Goal: Task Accomplishment & Management: Use online tool/utility

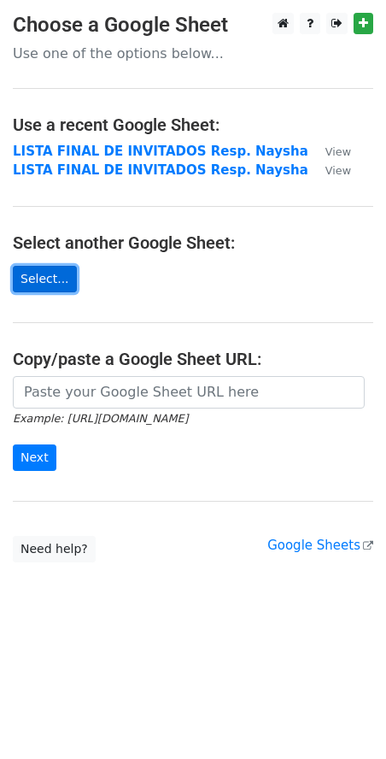
click at [56, 291] on link "Select..." at bounding box center [45, 279] width 64 height 26
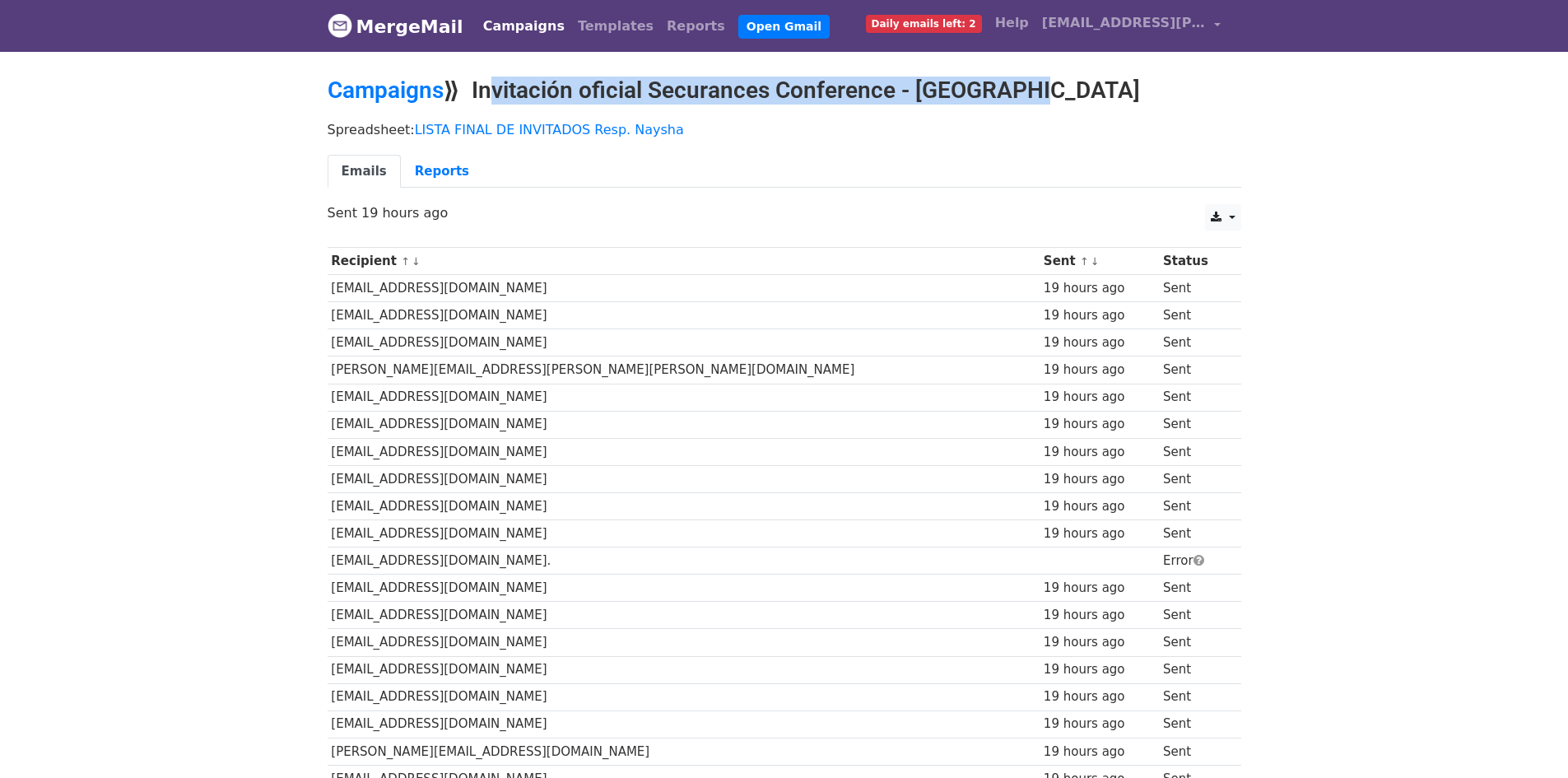
drag, startPoint x: 730, startPoint y: 105, endPoint x: 733, endPoint y: 94, distance: 11.4
click at [730, 105] on div "Campaigns ⟫ Invitación oficial Securances Conference - Arequipa" at bounding box center [784, 94] width 939 height 37
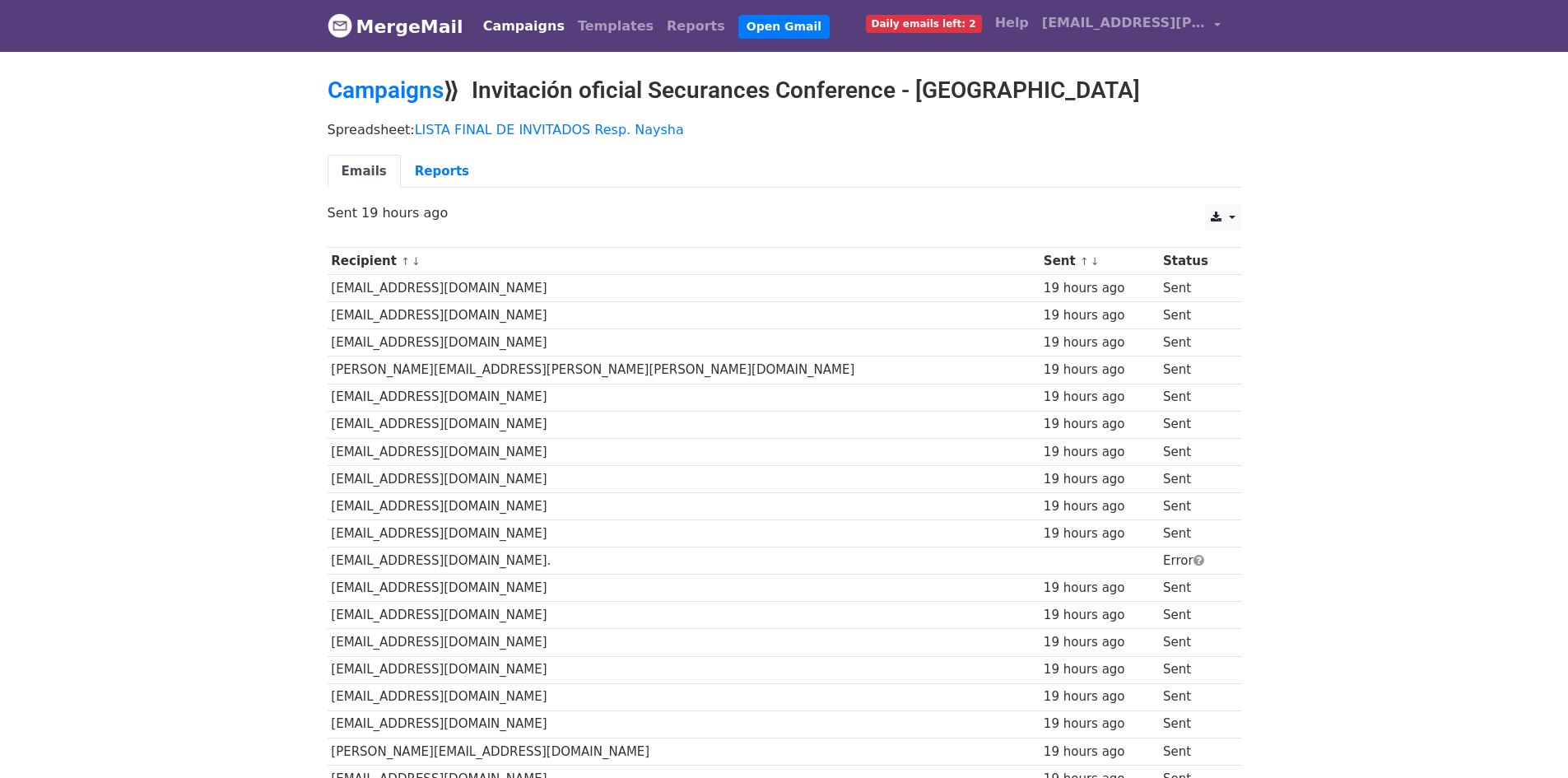
click at [736, 89] on h2 "Campaigns ⟫ Invitación oficial Securances Conference - Arequipa" at bounding box center [784, 90] width 914 height 28
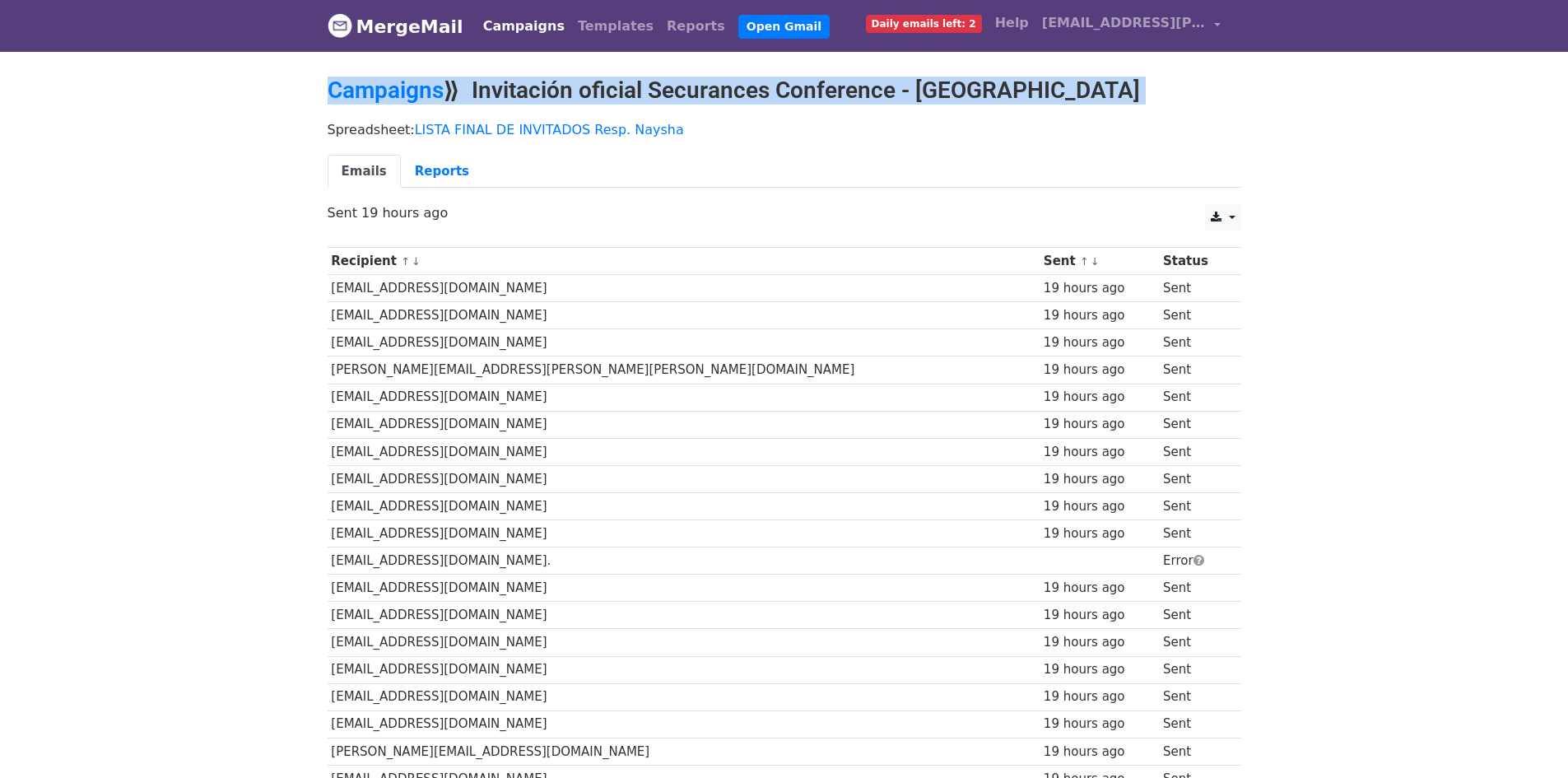
click at [736, 89] on h2 "Campaigns ⟫ Invitación oficial Securances Conference - Arequipa" at bounding box center [784, 90] width 914 height 28
copy main "Campaigns ⟫ Invitación oficial Securances Conference - Arequipa"
click at [482, 76] on h2 "Campaigns ⟫ Invitación oficial Securances Conference - Arequipa" at bounding box center [784, 90] width 914 height 28
copy h2 "Invitación oficial Securances Conference - Arequipa"
drag, startPoint x: 538, startPoint y: 80, endPoint x: 1096, endPoint y: 81, distance: 558.0
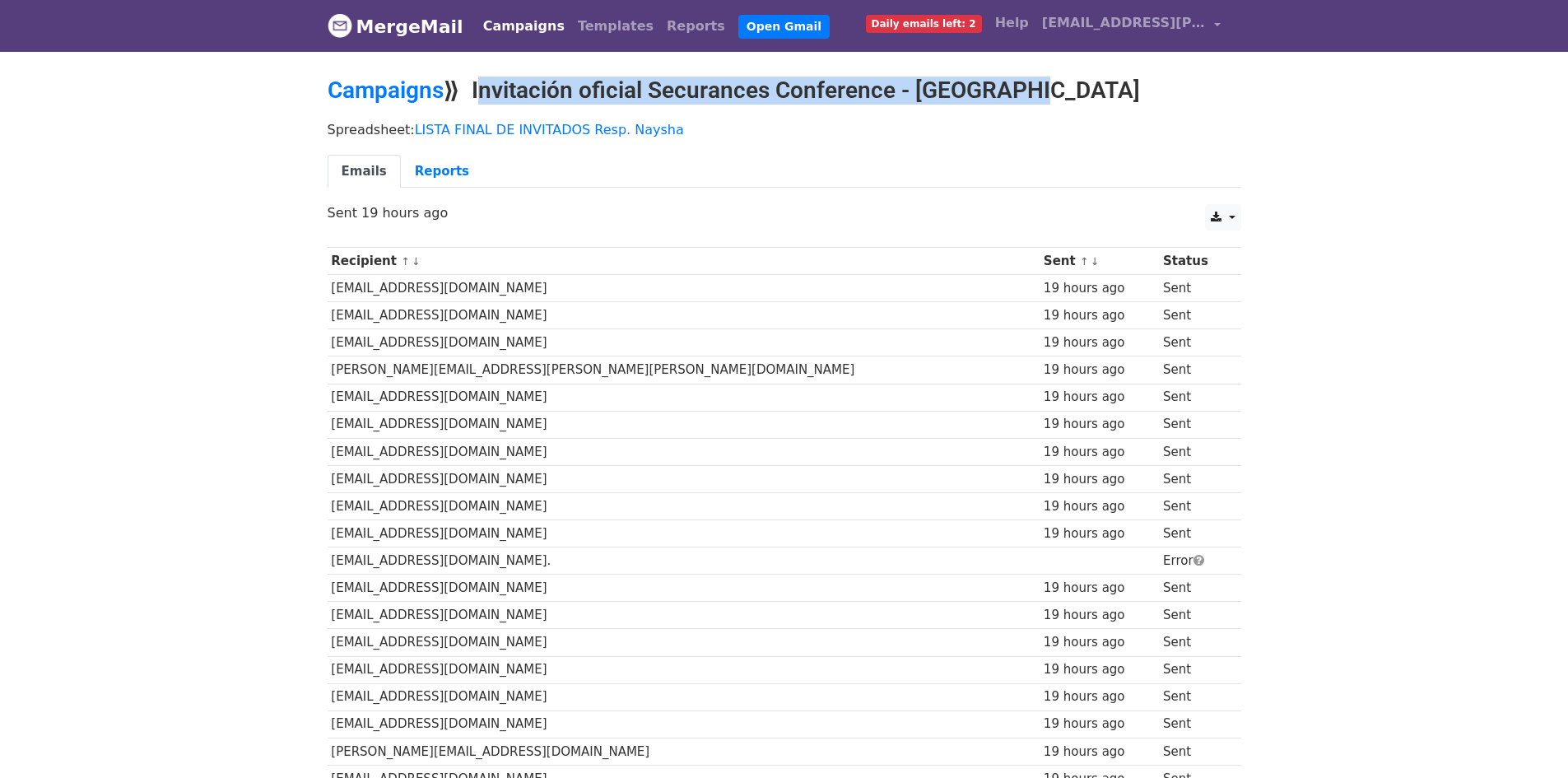
click at [1096, 81] on h2 "Campaigns ⟫ Invitación oficial Securances Conference - Arequipa" at bounding box center [784, 90] width 914 height 28
drag, startPoint x: 923, startPoint y: 96, endPoint x: 950, endPoint y: 90, distance: 27.7
click at [924, 96] on h2 "Campaigns ⟫ Invitación oficial Securances Conference - Arequipa" at bounding box center [784, 90] width 914 height 28
click at [998, 90] on h2 "Campaigns ⟫ Invitación oficial Securances Conference - Arequipa" at bounding box center [784, 90] width 914 height 28
copy h2 "Invitación oficial Securances Conference - [GEOGRAPHIC_DATA]"
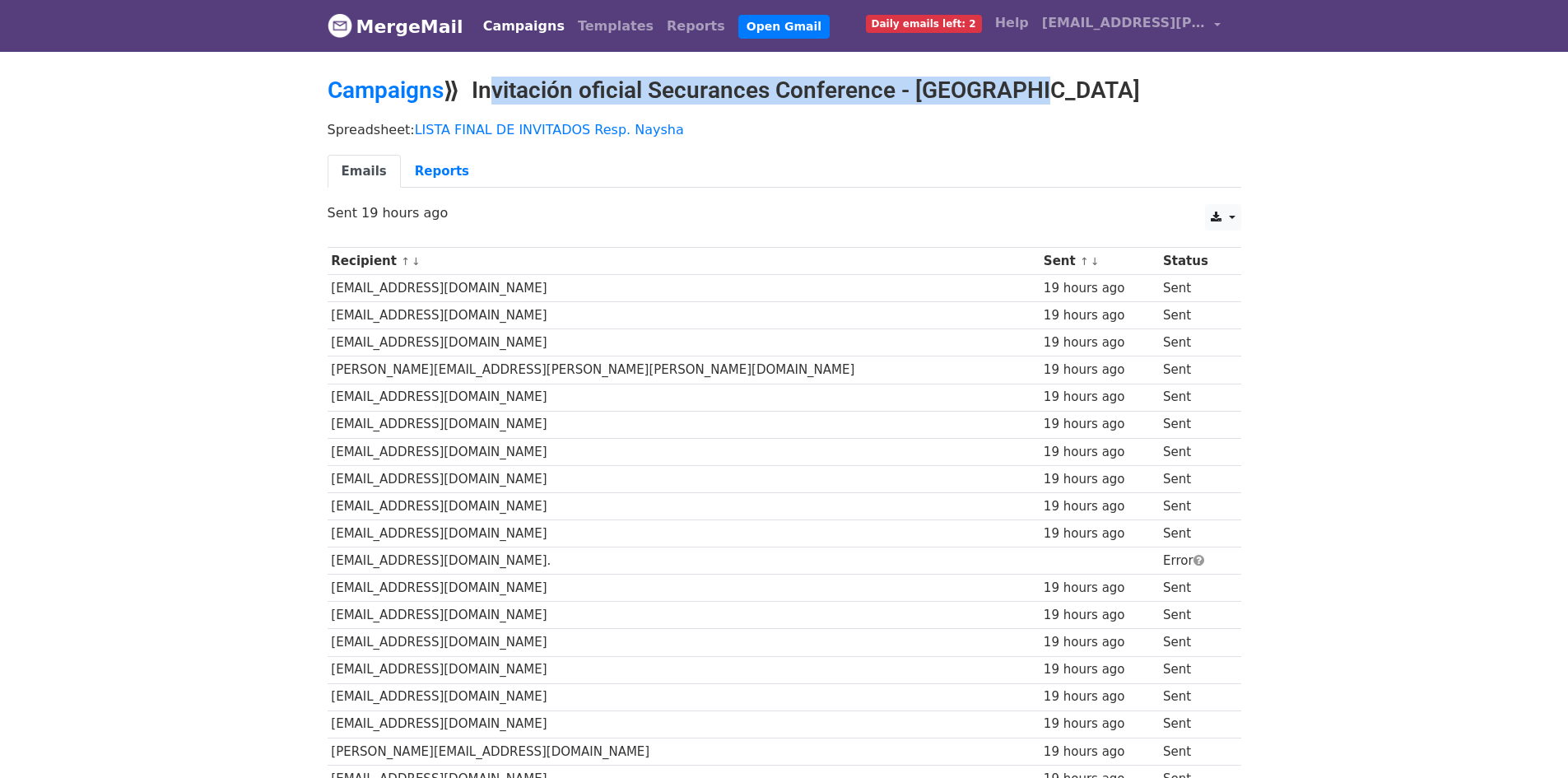
drag, startPoint x: 1012, startPoint y: 90, endPoint x: 482, endPoint y: 95, distance: 530.0
click at [482, 95] on h2 "Campaigns ⟫ Invitación oficial Securances Conference - Arequipa" at bounding box center [784, 90] width 914 height 28
copy h2 "Invitación oficial Securances Conference - Arequipa"
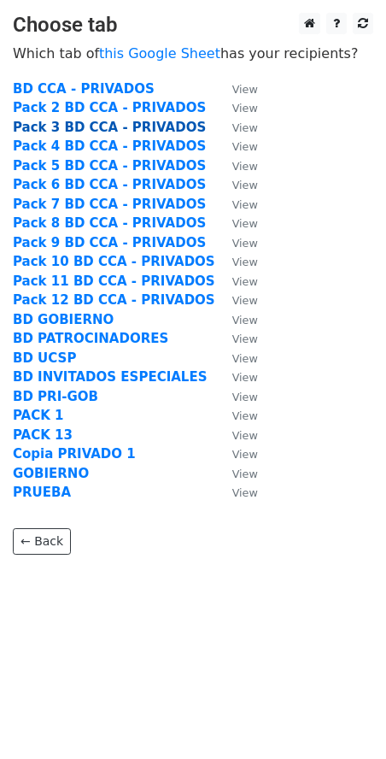
click at [61, 125] on strong "Pack 3 BD CCA - PRIVADOS" at bounding box center [109, 127] width 193 height 15
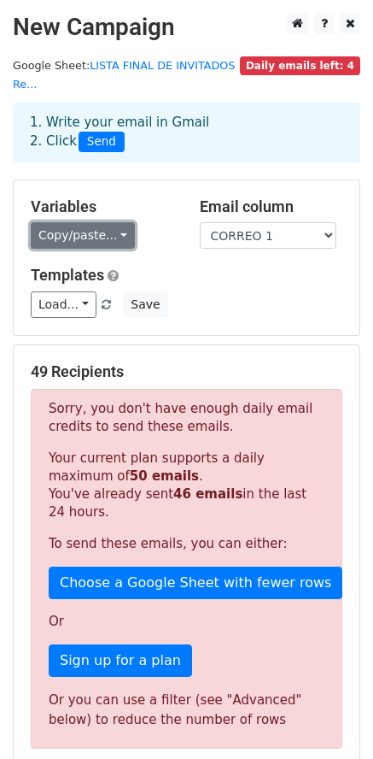
click at [109, 224] on link "Copy/paste..." at bounding box center [83, 235] width 104 height 26
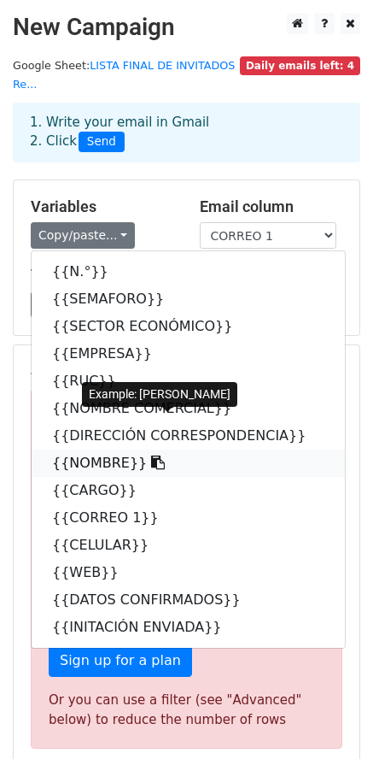
click at [103, 449] on link "{{NOMBRE}}" at bounding box center [189, 462] width 314 height 27
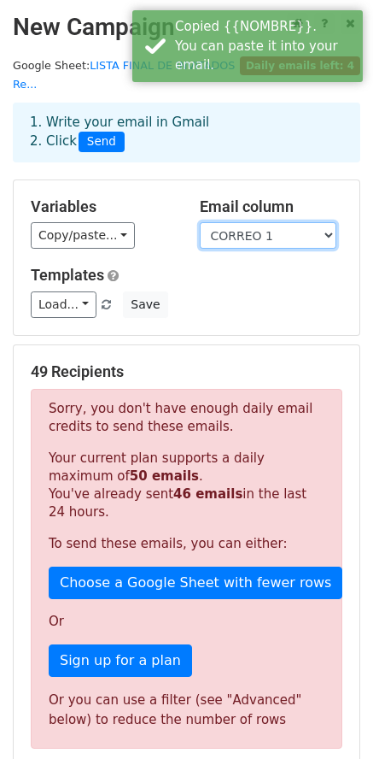
click at [247, 222] on select "N.° SEMAFORO SECTOR ECONÓMICO EMPRESA RUC NOMBRE COMERCIAL DIRECCIÓN CORRESPOND…" at bounding box center [268, 235] width 137 height 26
click at [200, 222] on select "N.° SEMAFORO SECTOR ECONÓMICO EMPRESA RUC NOMBRE COMERCIAL DIRECCIÓN CORRESPOND…" at bounding box center [268, 235] width 137 height 26
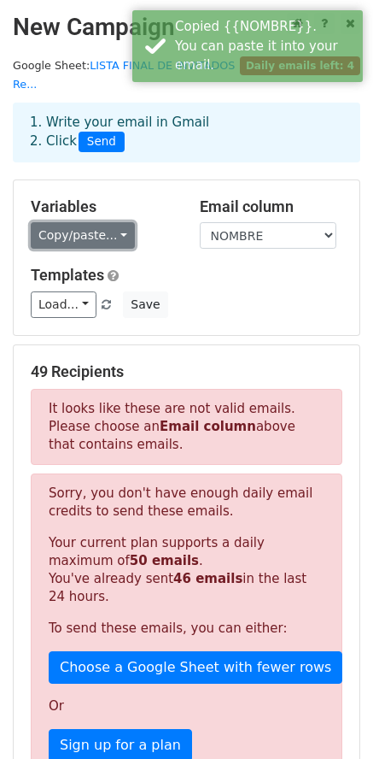
click at [105, 222] on link "Copy/paste..." at bounding box center [83, 235] width 104 height 26
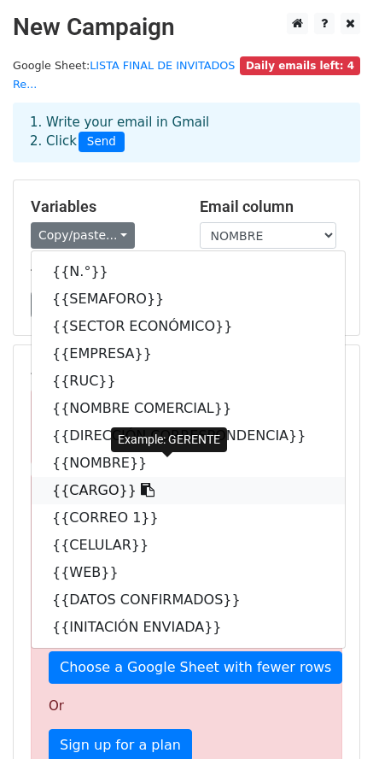
click at [98, 477] on link "{{CARGO}}" at bounding box center [189, 490] width 314 height 27
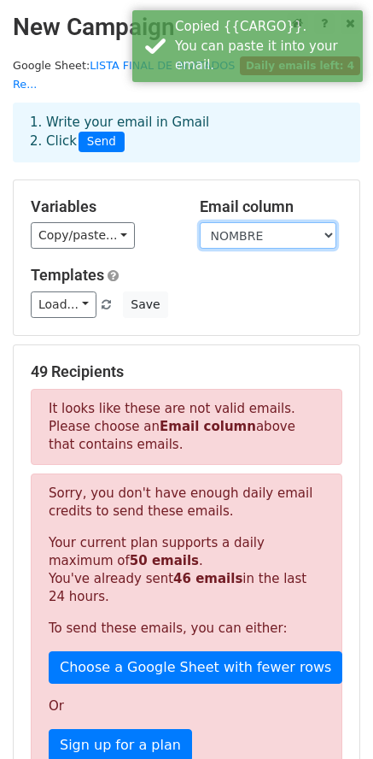
click at [234, 222] on select "N.° SEMAFORO SECTOR ECONÓMICO EMPRESA RUC NOMBRE COMERCIAL DIRECCIÓN CORRESPOND…" at bounding box center [268, 235] width 137 height 26
click at [200, 222] on select "N.° SEMAFORO SECTOR ECONÓMICO EMPRESA RUC NOMBRE COMERCIAL DIRECCIÓN CORRESPOND…" at bounding box center [268, 235] width 137 height 26
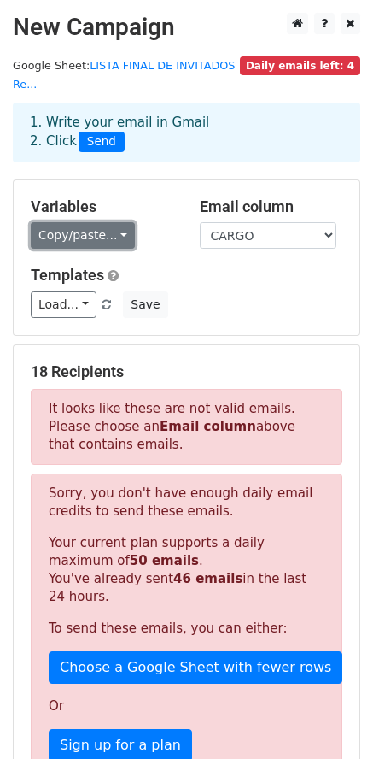
click at [70, 222] on link "Copy/paste..." at bounding box center [83, 235] width 104 height 26
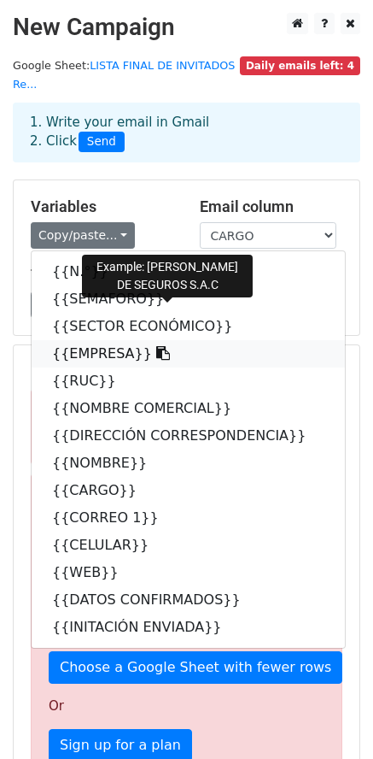
click at [74, 340] on link "{{EMPRESA}}" at bounding box center [189, 353] width 314 height 27
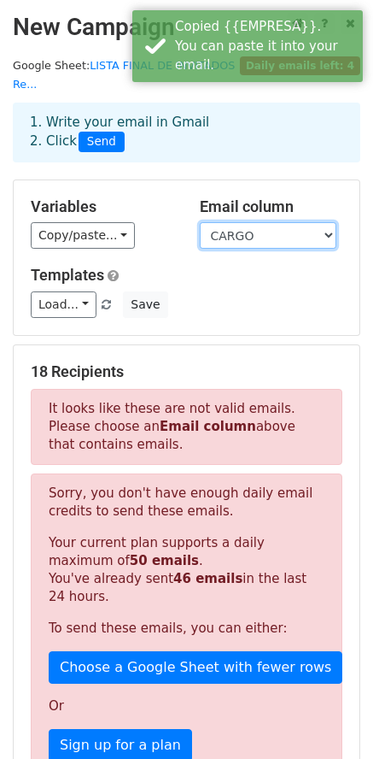
click at [268, 222] on select "N.° SEMAFORO SECTOR ECONÓMICO EMPRESA RUC NOMBRE COMERCIAL DIRECCIÓN CORRESPOND…" at bounding box center [268, 235] width 137 height 26
click at [200, 222] on select "N.° SEMAFORO SECTOR ECONÓMICO EMPRESA RUC NOMBRE COMERCIAL DIRECCIÓN CORRESPOND…" at bounding box center [268, 235] width 137 height 26
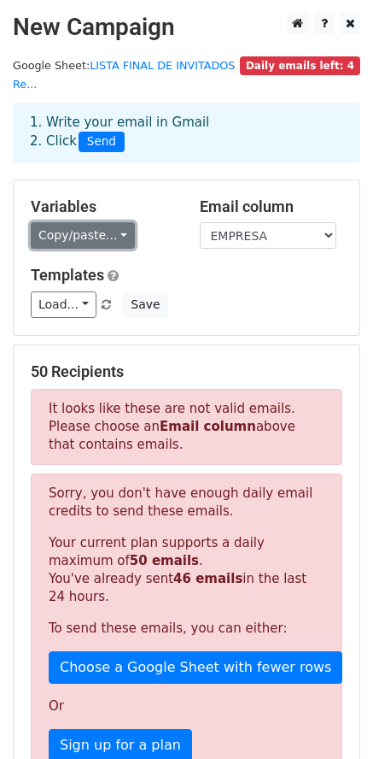
click at [68, 222] on link "Copy/paste..." at bounding box center [83, 235] width 104 height 26
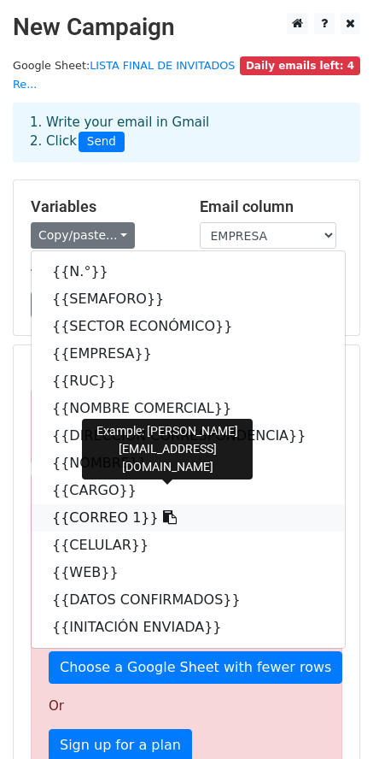
click at [88, 504] on link "{{CORREO 1}}" at bounding box center [189, 517] width 314 height 27
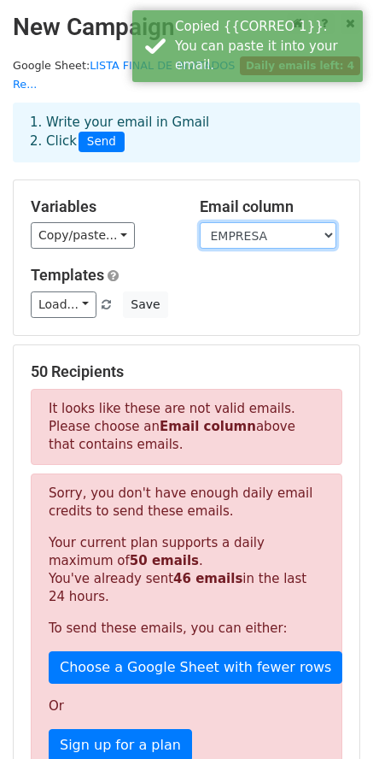
click at [253, 222] on select "N.° SEMAFORO SECTOR ECONÓMICO EMPRESA RUC NOMBRE COMERCIAL DIRECCIÓN CORRESPOND…" at bounding box center [268, 235] width 137 height 26
select select "CORREO 1"
click at [200, 222] on select "N.° SEMAFORO SECTOR ECONÓMICO EMPRESA RUC NOMBRE COMERCIAL DIRECCIÓN CORRESPOND…" at bounding box center [268, 235] width 137 height 26
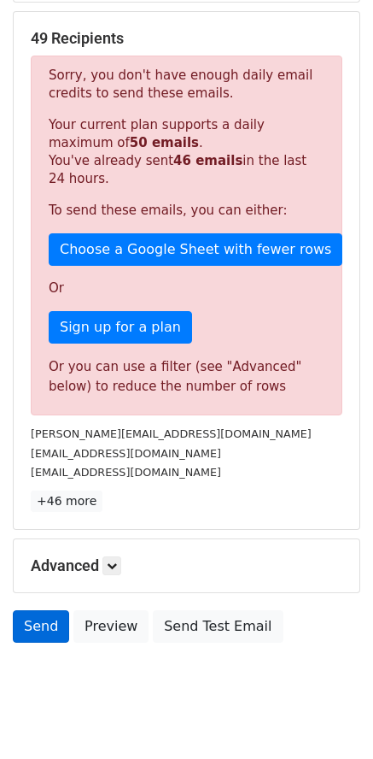
scroll to position [342, 0]
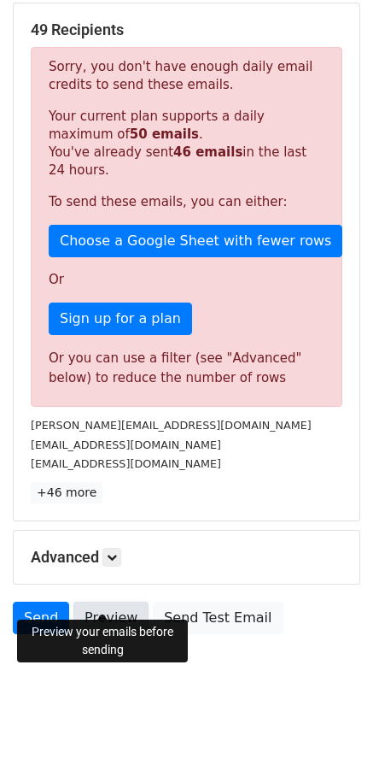
click at [98, 601] on link "Preview" at bounding box center [110, 617] width 75 height 32
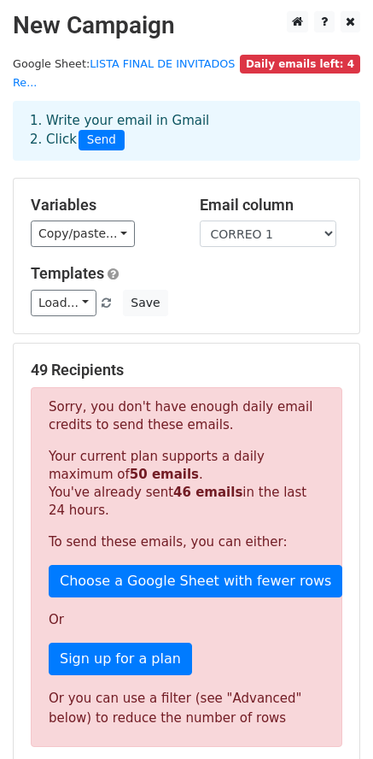
scroll to position [0, 0]
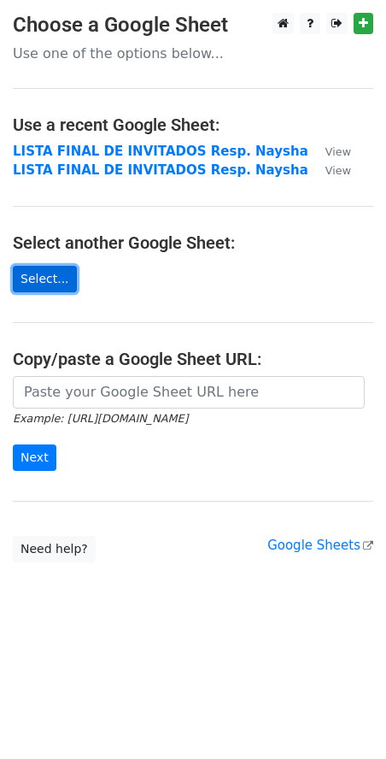
click at [33, 269] on link "Select..." at bounding box center [45, 279] width 64 height 26
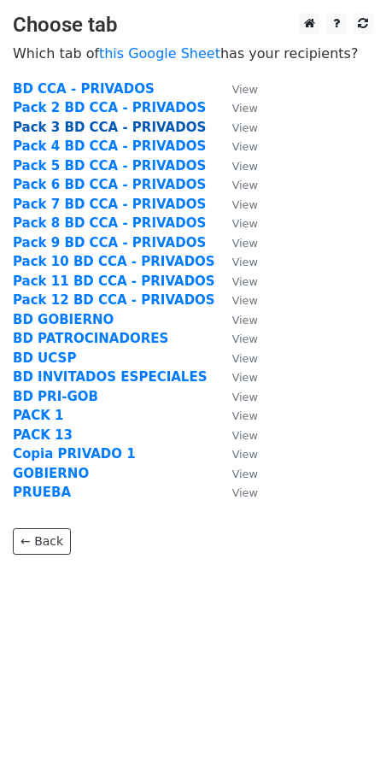
click at [63, 129] on strong "Pack 3 BD CCA - PRIVADOS" at bounding box center [109, 127] width 193 height 15
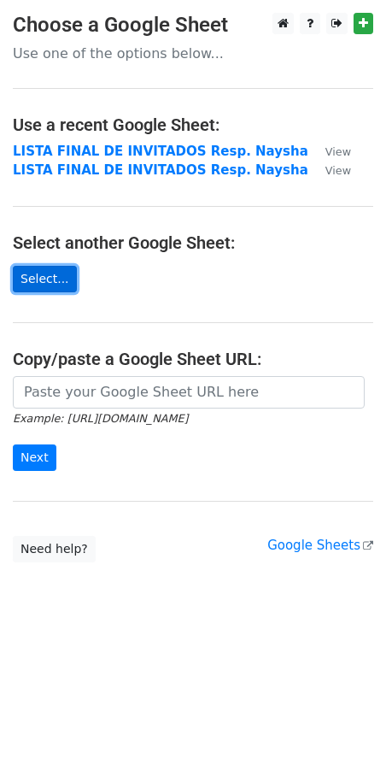
click at [54, 282] on link "Select..." at bounding box center [45, 279] width 64 height 26
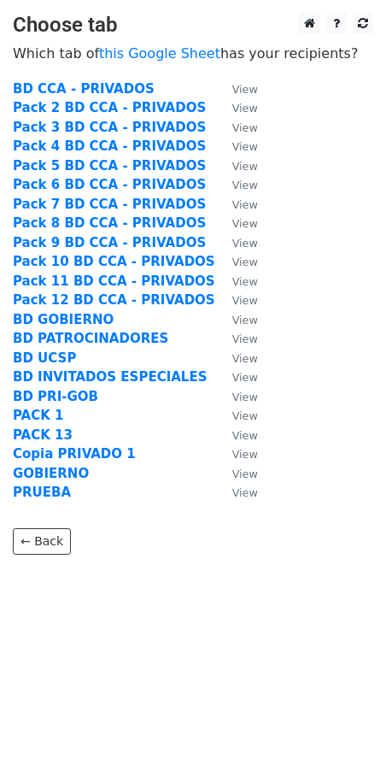
click at [78, 123] on strong "Pack 3 BD CCA - PRIVADOS" at bounding box center [109, 127] width 193 height 15
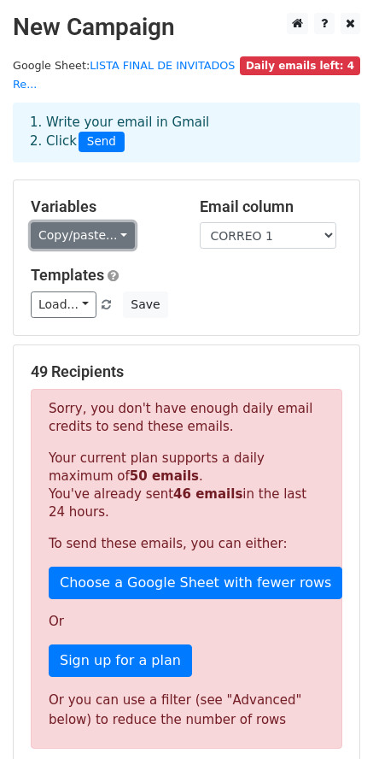
click at [93, 222] on link "Copy/paste..." at bounding box center [83, 235] width 104 height 26
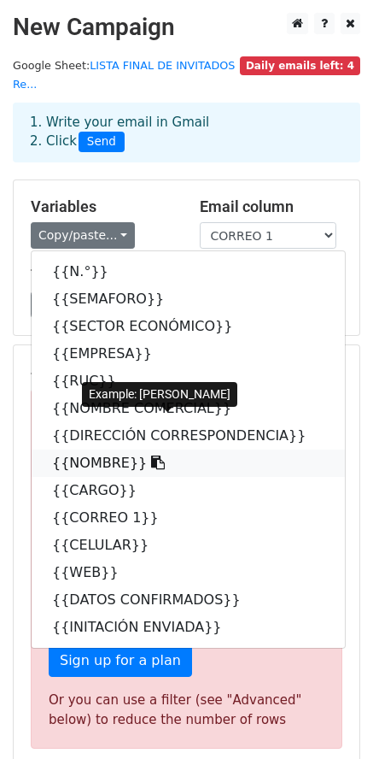
click at [84, 449] on link "{{NOMBRE}}" at bounding box center [189, 462] width 314 height 27
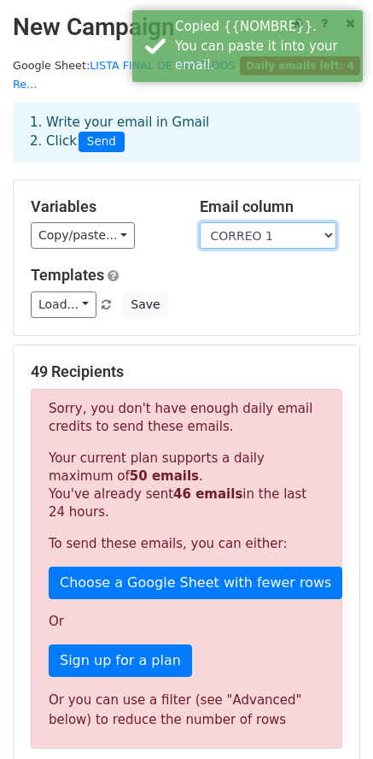
click at [236, 222] on select "N.° SEMAFORO SECTOR ECONÓMICO EMPRESA RUC NOMBRE COMERCIAL DIRECCIÓN CORRESPOND…" at bounding box center [268, 235] width 137 height 26
click at [200, 222] on select "N.° SEMAFORO SECTOR ECONÓMICO EMPRESA RUC NOMBRE COMERCIAL DIRECCIÓN CORRESPOND…" at bounding box center [268, 235] width 137 height 26
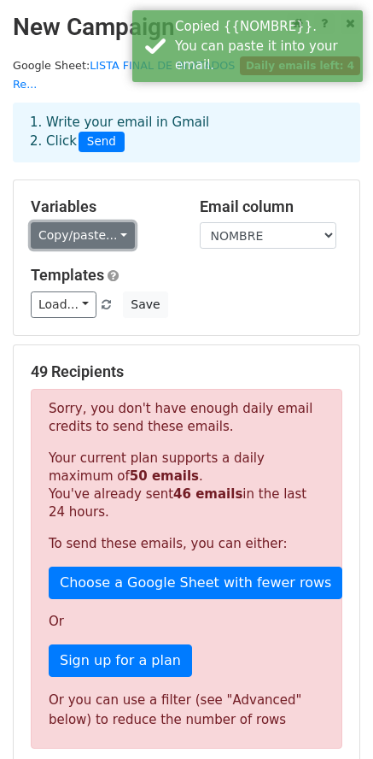
click at [91, 222] on link "Copy/paste..." at bounding box center [83, 235] width 104 height 26
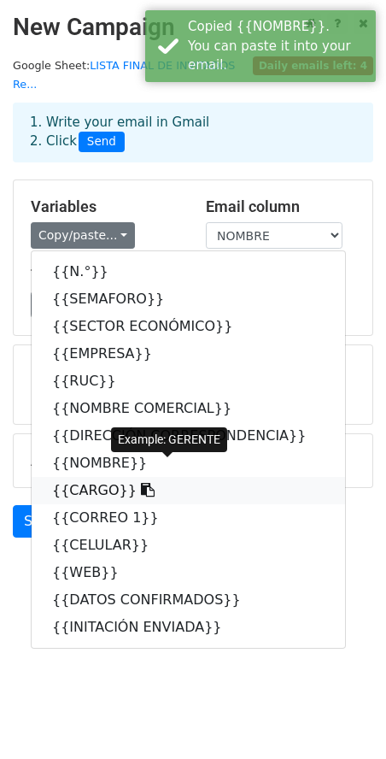
click at [85, 478] on link "{{CARGO}}" at bounding box center [189, 490] width 314 height 27
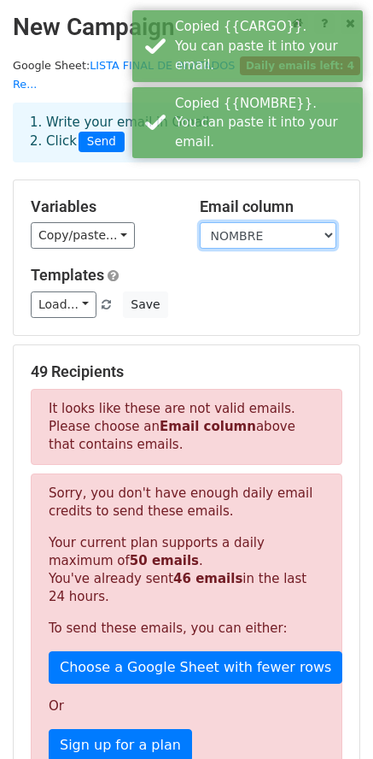
click at [241, 222] on select "N.° SEMAFORO SECTOR ECONÓMICO EMPRESA RUC NOMBRE COMERCIAL DIRECCIÓN CORRESPOND…" at bounding box center [268, 235] width 137 height 26
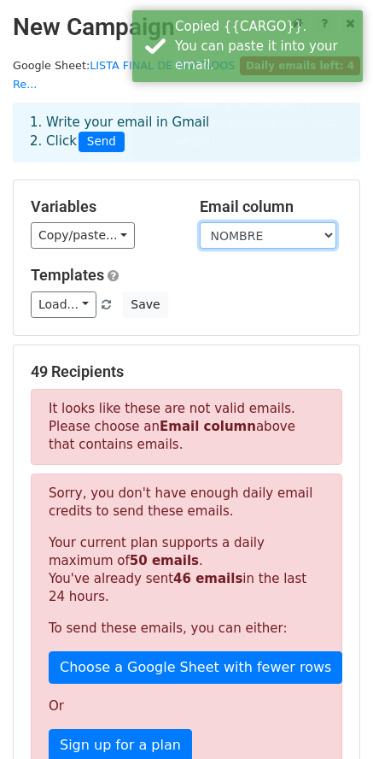
click at [200, 222] on select "N.° SEMAFORO SECTOR ECONÓMICO EMPRESA RUC NOMBRE COMERCIAL DIRECCIÓN CORRESPOND…" at bounding box center [268, 235] width 137 height 26
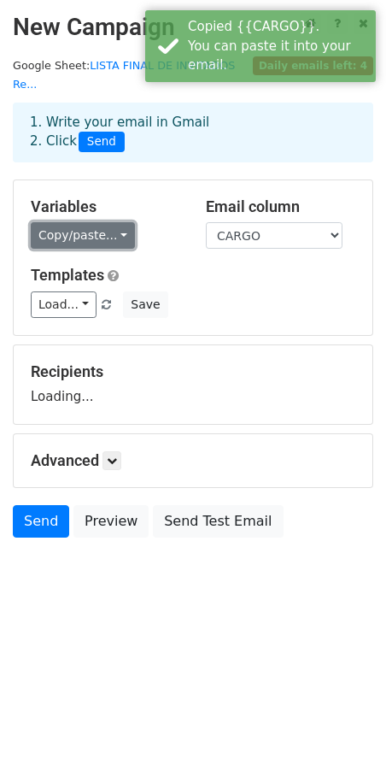
click at [113, 222] on link "Copy/paste..." at bounding box center [83, 235] width 104 height 26
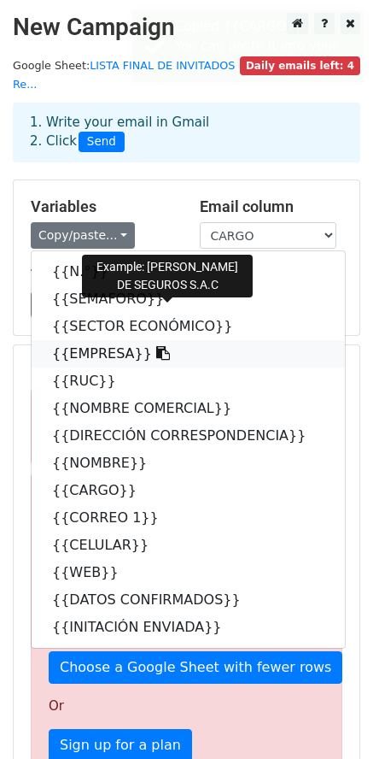
click at [90, 340] on link "{{EMPRESA}}" at bounding box center [189, 353] width 314 height 27
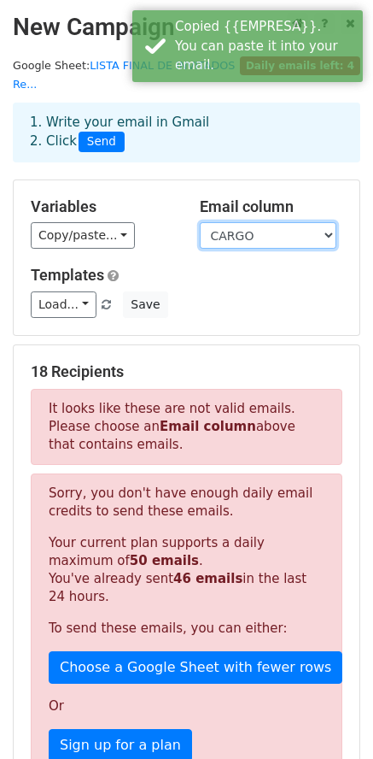
click at [259, 222] on select "N.° SEMAFORO SECTOR ECONÓMICO EMPRESA RUC NOMBRE COMERCIAL DIRECCIÓN CORRESPOND…" at bounding box center [268, 235] width 137 height 26
click at [200, 222] on select "N.° SEMAFORO SECTOR ECONÓMICO EMPRESA RUC NOMBRE COMERCIAL DIRECCIÓN CORRESPOND…" at bounding box center [268, 235] width 137 height 26
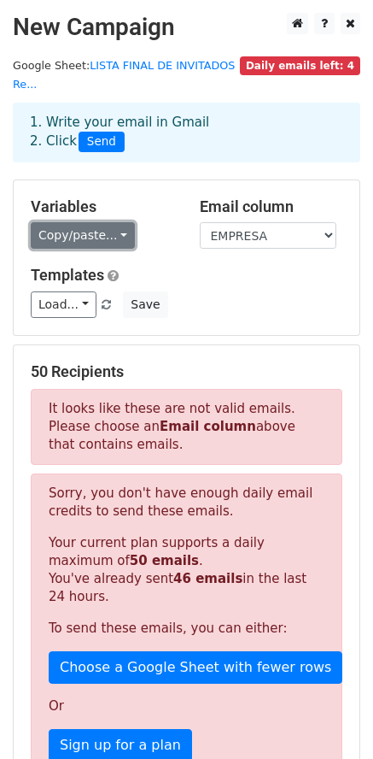
click at [120, 222] on link "Copy/paste..." at bounding box center [83, 235] width 104 height 26
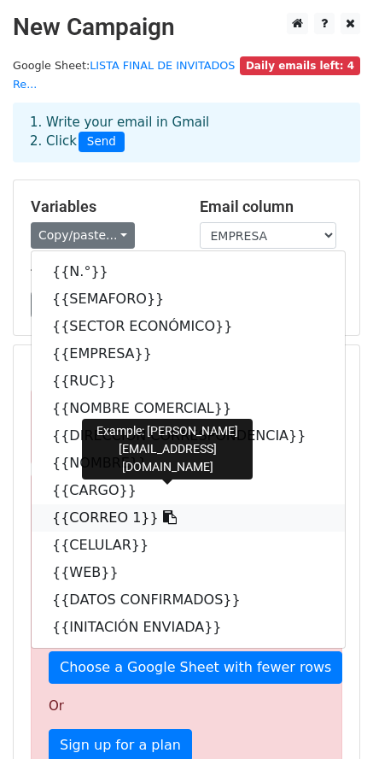
click at [85, 504] on link "{{CORREO 1}}" at bounding box center [189, 517] width 314 height 27
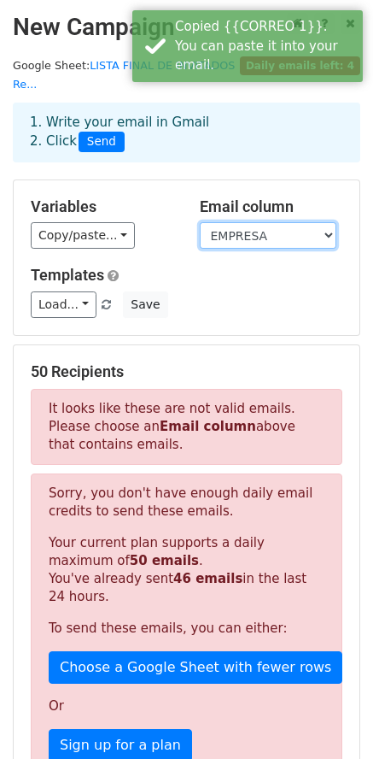
click at [267, 222] on select "N.° SEMAFORO SECTOR ECONÓMICO EMPRESA RUC NOMBRE COMERCIAL DIRECCIÓN CORRESPOND…" at bounding box center [268, 235] width 137 height 26
select select "CORREO 1"
click at [200, 222] on select "N.° SEMAFORO SECTOR ECONÓMICO EMPRESA RUC NOMBRE COMERCIAL DIRECCIÓN CORRESPOND…" at bounding box center [268, 235] width 137 height 26
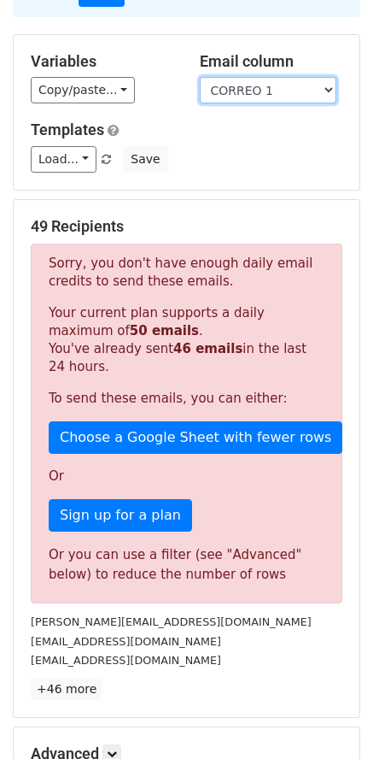
scroll to position [343, 0]
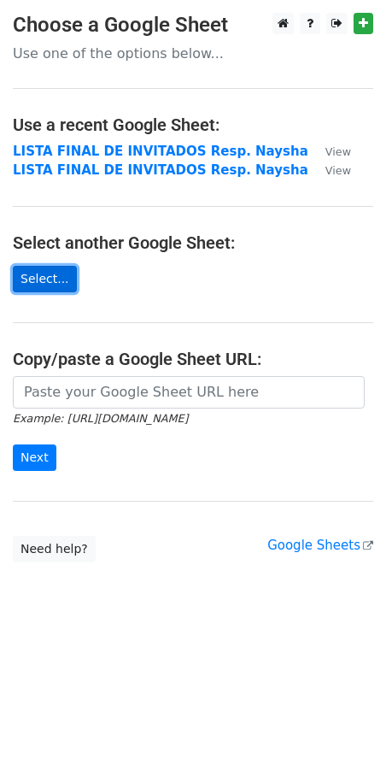
click at [54, 289] on link "Select..." at bounding box center [45, 279] width 64 height 26
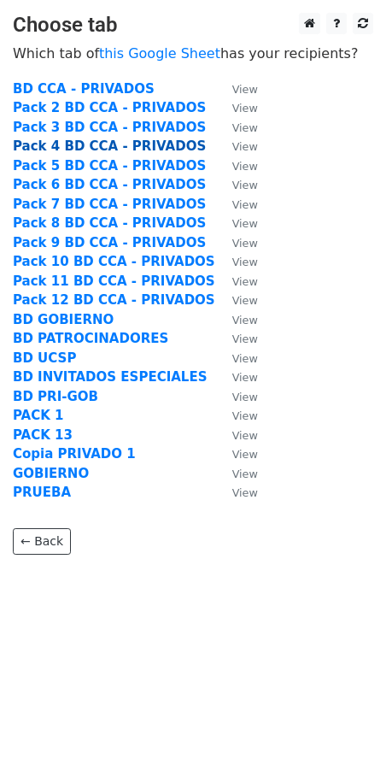
click at [50, 150] on strong "Pack 4 BD CCA - PRIVADOS" at bounding box center [109, 145] width 193 height 15
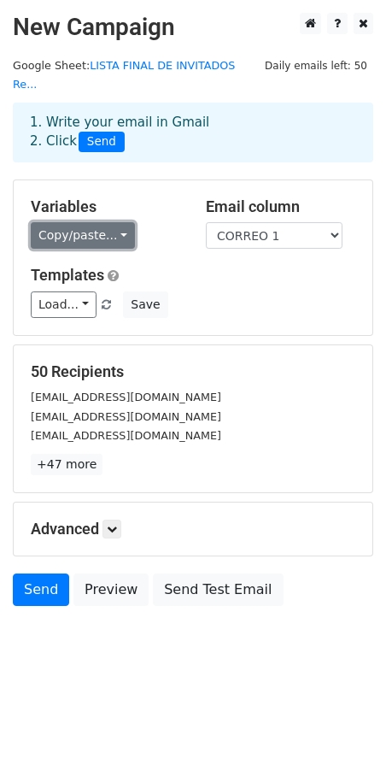
click at [93, 222] on link "Copy/paste..." at bounding box center [83, 235] width 104 height 26
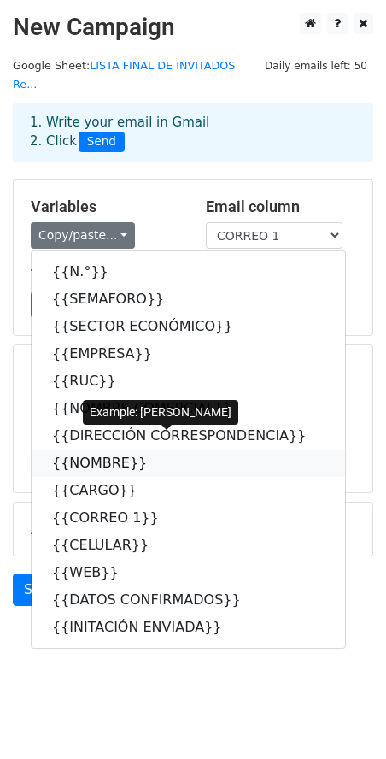
click at [91, 449] on link "{{NOMBRE}}" at bounding box center [189, 462] width 314 height 27
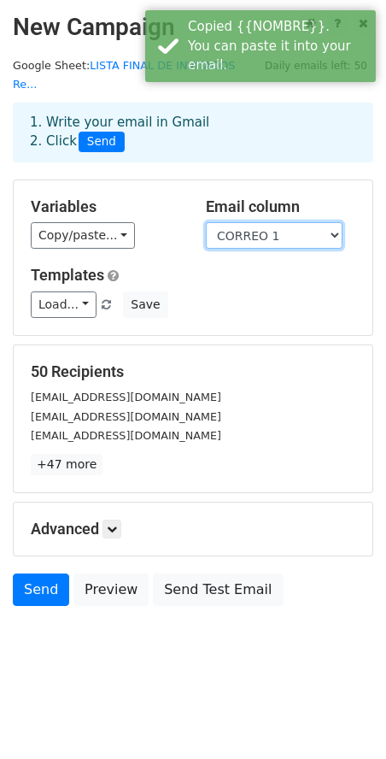
click at [241, 227] on select "N.° SEMAFORO SECTOR ECONÓMICO EMPRESA RUC NOMBRE COMERCIAL DIRECCIÓN CORRESPOND…" at bounding box center [274, 235] width 137 height 26
click at [206, 222] on select "N.° SEMAFORO SECTOR ECONÓMICO EMPRESA RUC NOMBRE COMERCIAL DIRECCIÓN CORRESPOND…" at bounding box center [274, 235] width 137 height 26
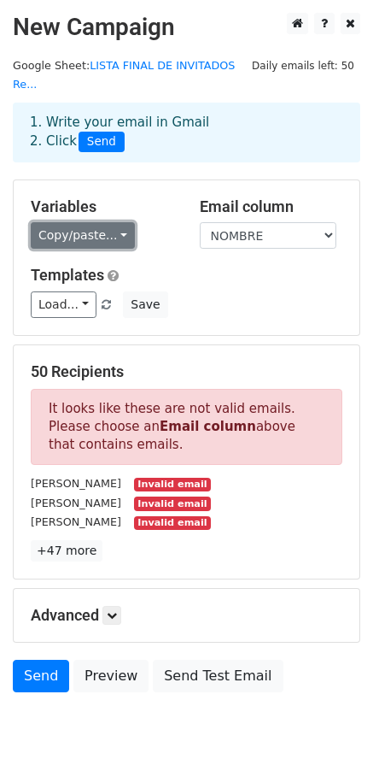
click at [91, 222] on link "Copy/paste..." at bounding box center [83, 235] width 104 height 26
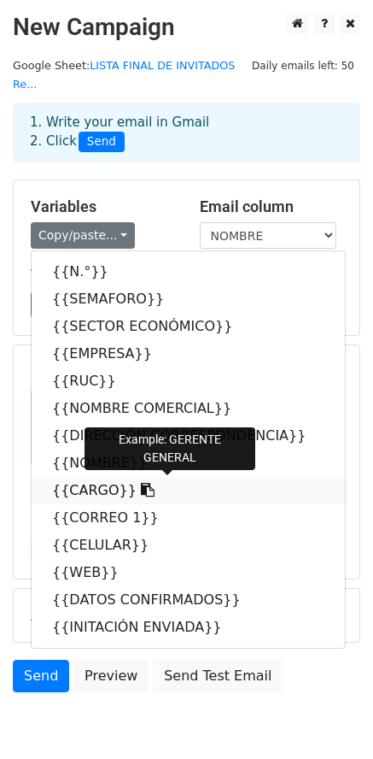
click at [104, 477] on link "{{CARGO}}" at bounding box center [189, 490] width 314 height 27
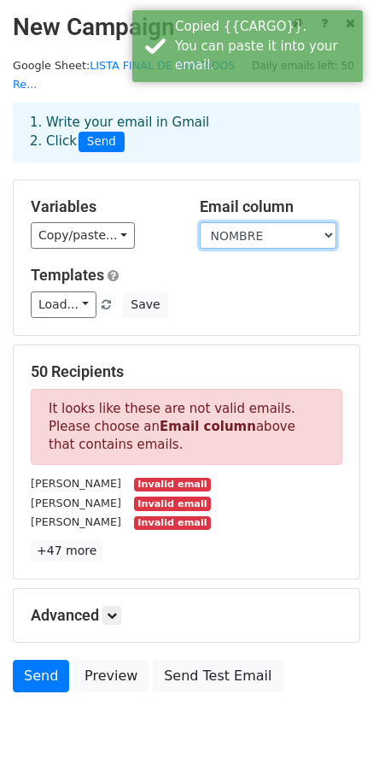
click at [226, 222] on select "N.° SEMAFORO SECTOR ECONÓMICO EMPRESA RUC NOMBRE COMERCIAL DIRECCIÓN CORRESPOND…" at bounding box center [268, 235] width 137 height 26
click at [200, 222] on select "N.° SEMAFORO SECTOR ECONÓMICO EMPRESA RUC NOMBRE COMERCIAL DIRECCIÓN CORRESPOND…" at bounding box center [268, 235] width 137 height 26
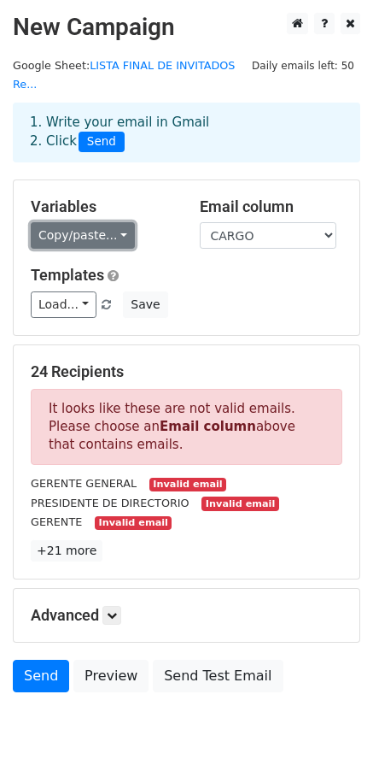
click at [104, 222] on link "Copy/paste..." at bounding box center [83, 235] width 104 height 26
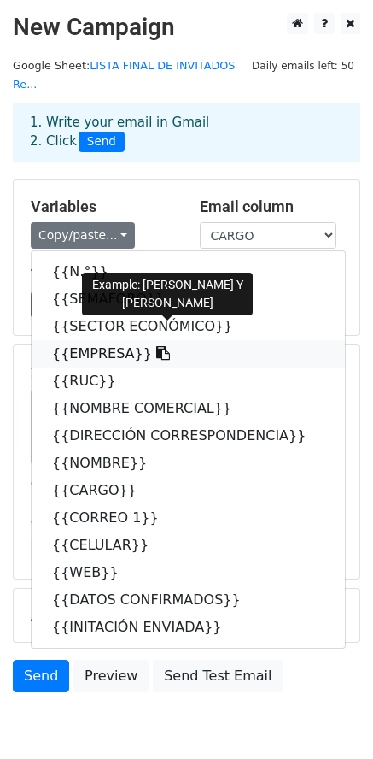
click at [100, 340] on link "{{EMPRESA}}" at bounding box center [189, 353] width 314 height 27
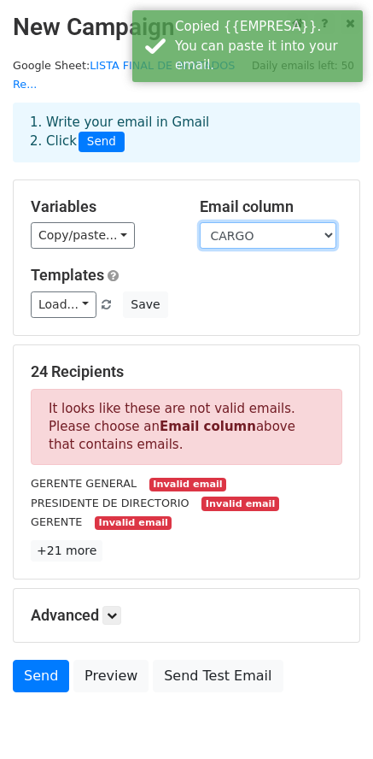
click at [240, 222] on select "N.° SEMAFORO SECTOR ECONÓMICO EMPRESA RUC NOMBRE COMERCIAL DIRECCIÓN CORRESPOND…" at bounding box center [268, 235] width 137 height 26
click at [200, 222] on select "N.° SEMAFORO SECTOR ECONÓMICO EMPRESA RUC NOMBRE COMERCIAL DIRECCIÓN CORRESPOND…" at bounding box center [268, 235] width 137 height 26
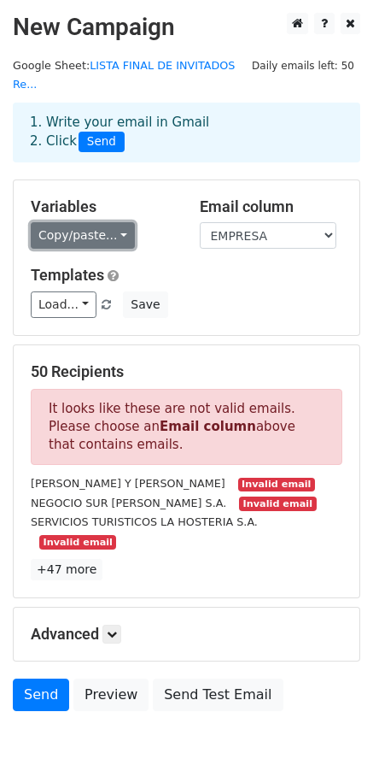
click at [82, 222] on link "Copy/paste..." at bounding box center [83, 235] width 104 height 26
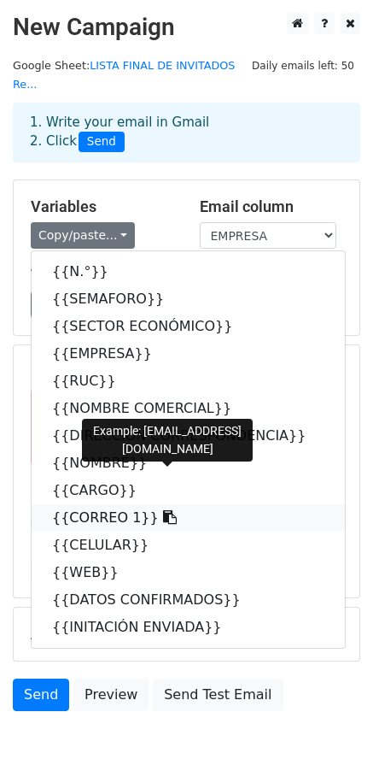
click at [72, 504] on link "{{CORREO 1}}" at bounding box center [189, 517] width 314 height 27
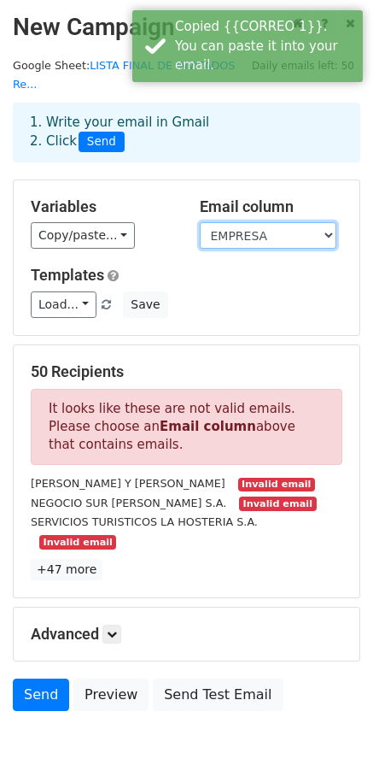
click at [251, 222] on select "N.° SEMAFORO SECTOR ECONÓMICO EMPRESA RUC NOMBRE COMERCIAL DIRECCIÓN CORRESPOND…" at bounding box center [268, 235] width 137 height 26
select select "CORREO 1"
click at [200, 222] on select "N.° SEMAFORO SECTOR ECONÓMICO EMPRESA RUC NOMBRE COMERCIAL DIRECCIÓN CORRESPOND…" at bounding box center [268, 235] width 137 height 26
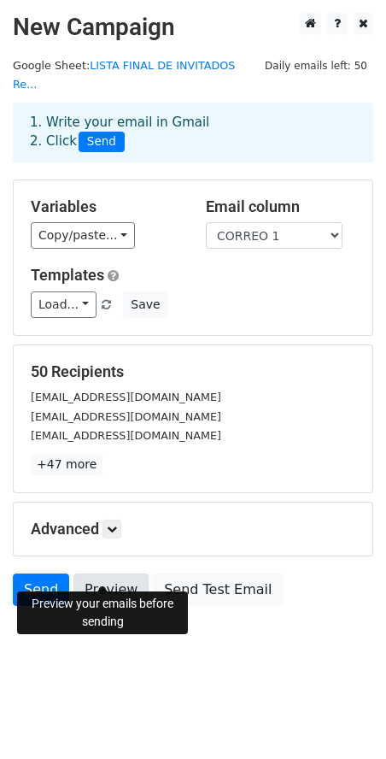
click at [106, 574] on link "Preview" at bounding box center [110, 589] width 75 height 32
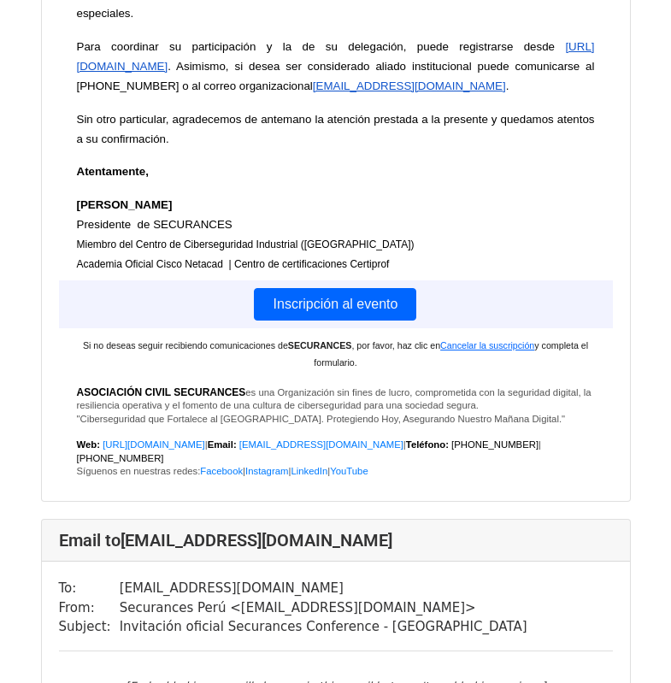
scroll to position [6492, 0]
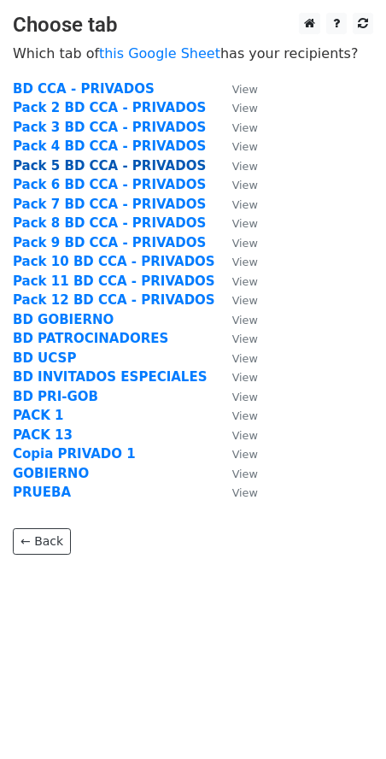
click at [53, 169] on strong "Pack 5 BD CCA - PRIVADOS" at bounding box center [109, 165] width 193 height 15
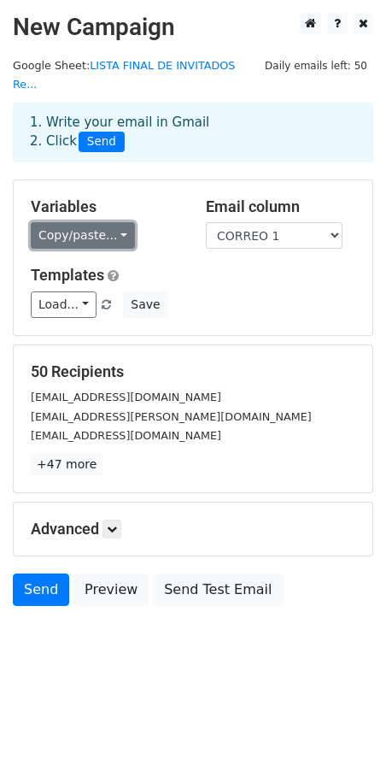
click at [87, 222] on link "Copy/paste..." at bounding box center [83, 235] width 104 height 26
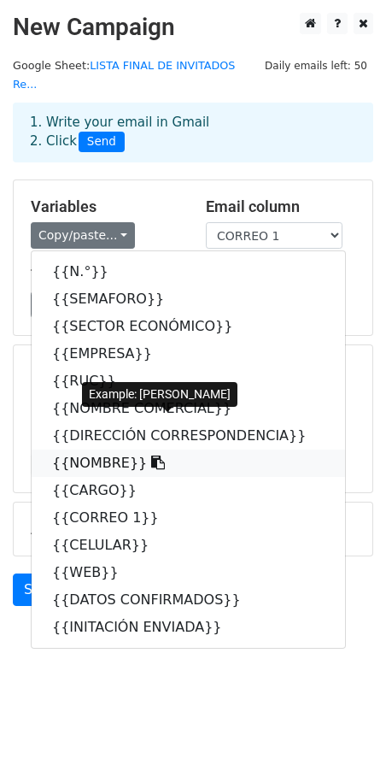
click at [108, 449] on link "{{NOMBRE}}" at bounding box center [189, 462] width 314 height 27
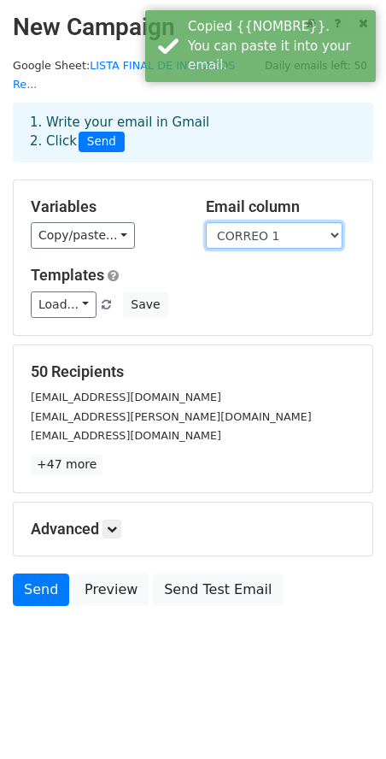
click at [236, 222] on select "N.° SEMAFORO SECTOR ECONÓMICO EMPRESA RUC NOMBRE COMERCIAL DIRECCIÓN CORRESPOND…" at bounding box center [274, 235] width 137 height 26
click at [206, 222] on select "N.° SEMAFORO SECTOR ECONÓMICO EMPRESA RUC NOMBRE COMERCIAL DIRECCIÓN CORRESPOND…" at bounding box center [274, 235] width 137 height 26
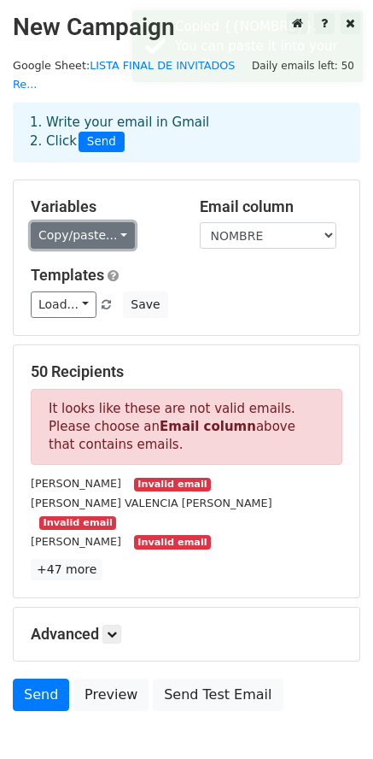
click at [93, 226] on link "Copy/paste..." at bounding box center [83, 235] width 104 height 26
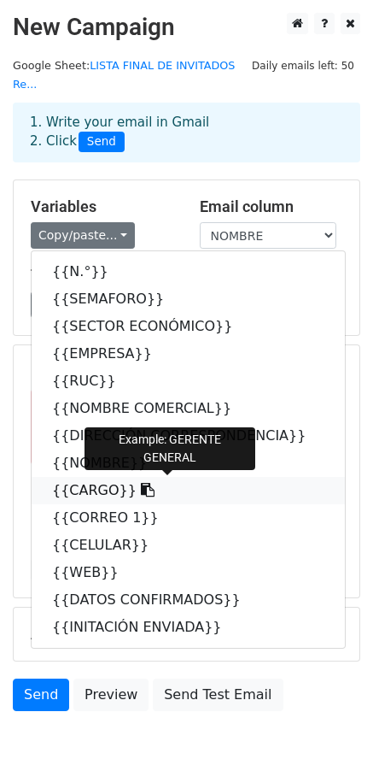
click at [75, 477] on link "{{CARGO}}" at bounding box center [189, 490] width 314 height 27
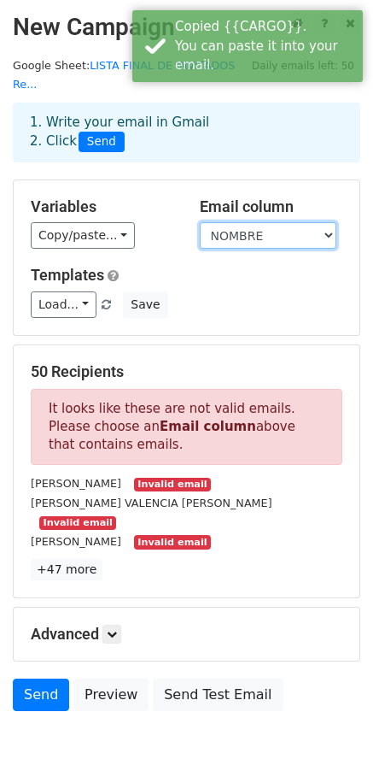
click at [257, 222] on select "N.° SEMAFORO SECTOR ECONÓMICO EMPRESA RUC NOMBRE COMERCIAL DIRECCIÓN CORRESPOND…" at bounding box center [268, 235] width 137 height 26
click at [200, 222] on select "N.° SEMAFORO SECTOR ECONÓMICO EMPRESA RUC NOMBRE COMERCIAL DIRECCIÓN CORRESPOND…" at bounding box center [268, 235] width 137 height 26
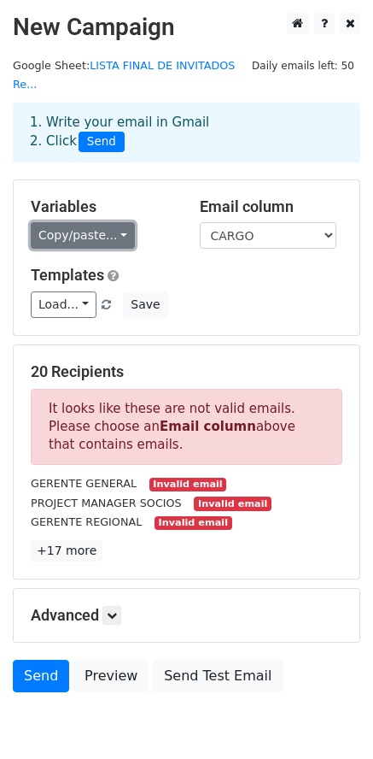
click at [79, 227] on link "Copy/paste..." at bounding box center [83, 235] width 104 height 26
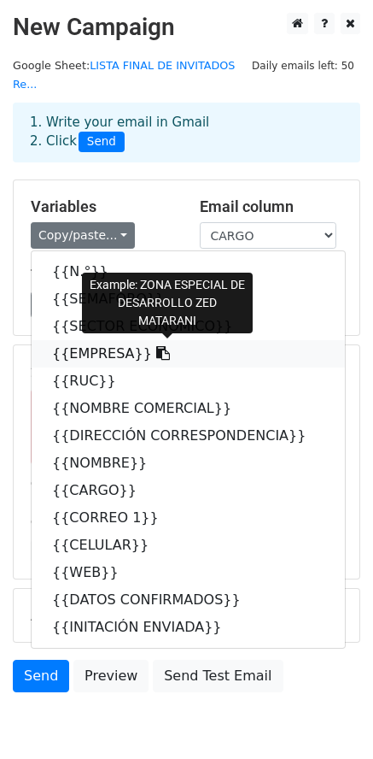
click at [96, 343] on link "{{EMPRESA}}" at bounding box center [189, 353] width 314 height 27
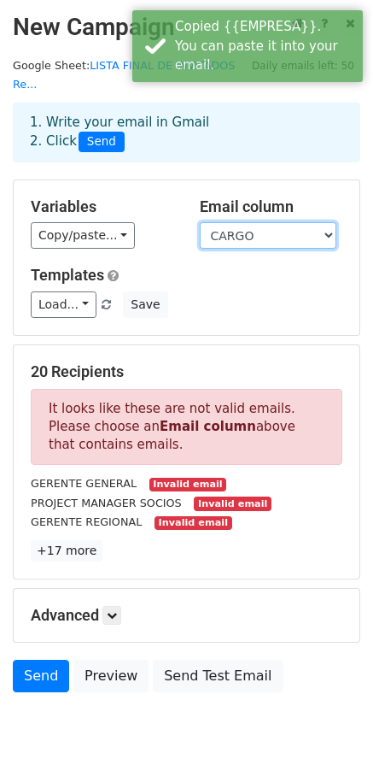
click at [241, 222] on select "N.° SEMAFORO SECTOR ECONÓMICO EMPRESA RUC NOMBRE COMERCIAL DIRECCIÓN CORRESPOND…" at bounding box center [268, 235] width 137 height 26
click at [200, 222] on select "N.° SEMAFORO SECTOR ECONÓMICO EMPRESA RUC NOMBRE COMERCIAL DIRECCIÓN CORRESPOND…" at bounding box center [268, 235] width 137 height 26
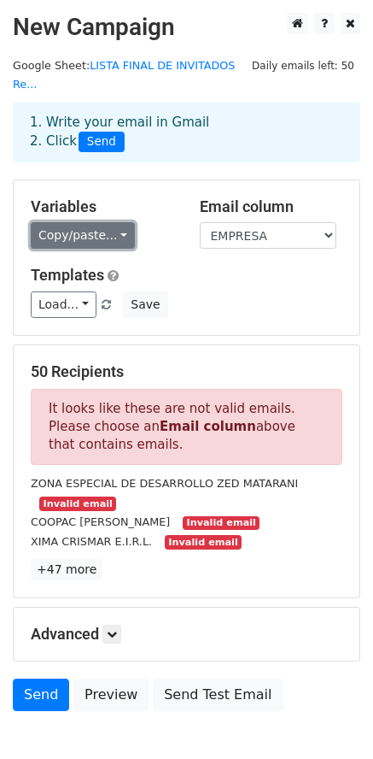
click at [62, 222] on link "Copy/paste..." at bounding box center [83, 235] width 104 height 26
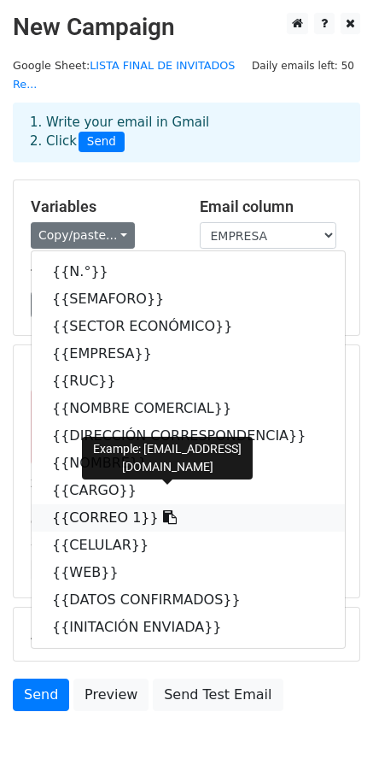
click at [101, 504] on link "{{CORREO 1}}" at bounding box center [189, 517] width 314 height 27
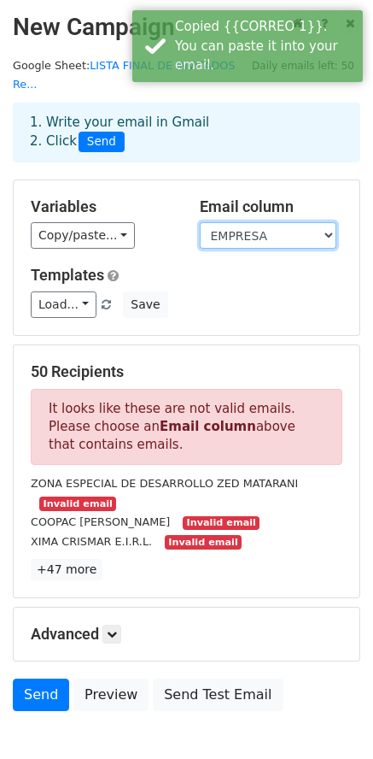
click at [266, 222] on select "N.° SEMAFORO SECTOR ECONÓMICO EMPRESA RUC NOMBRE COMERCIAL DIRECCIÓN CORRESPOND…" at bounding box center [268, 235] width 137 height 26
select select "CORREO 1"
click at [200, 222] on select "N.° SEMAFORO SECTOR ECONÓMICO EMPRESA RUC NOMBRE COMERCIAL DIRECCIÓN CORRESPOND…" at bounding box center [268, 235] width 137 height 26
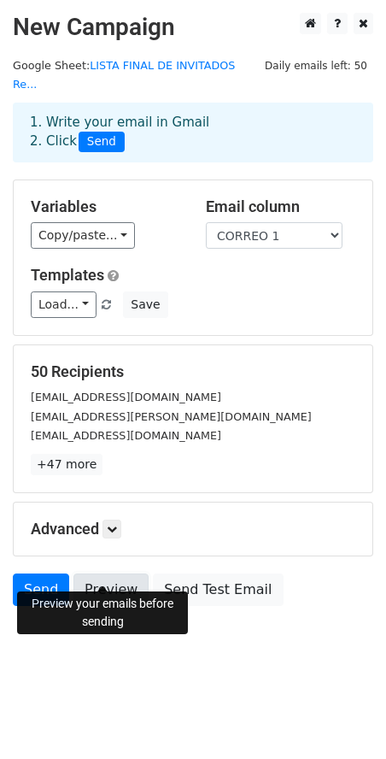
click at [108, 573] on link "Preview" at bounding box center [110, 589] width 75 height 32
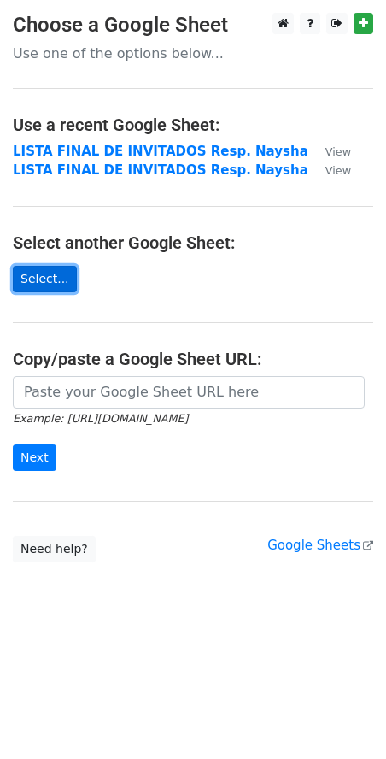
click at [44, 278] on link "Select..." at bounding box center [45, 279] width 64 height 26
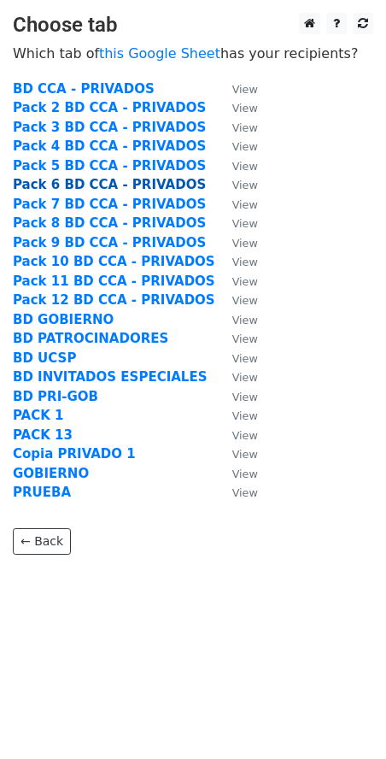
click at [65, 190] on strong "Pack 6 BD CCA - PRIVADOS" at bounding box center [109, 184] width 193 height 15
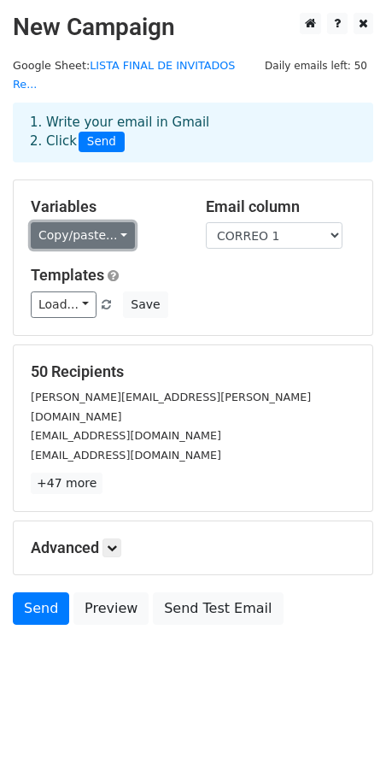
click at [91, 222] on link "Copy/paste..." at bounding box center [83, 235] width 104 height 26
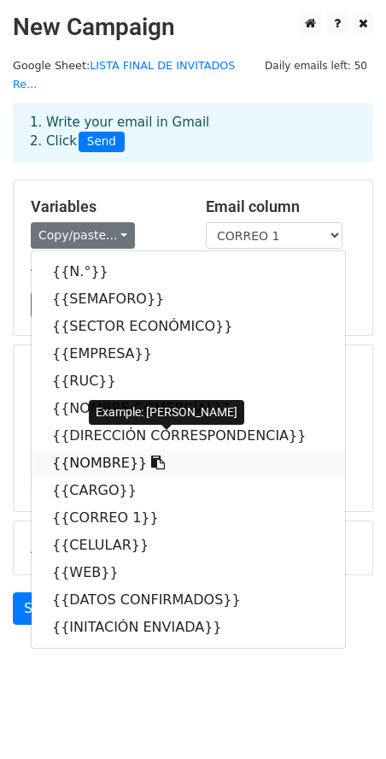
click at [102, 449] on link "{{NOMBRE}}" at bounding box center [189, 462] width 314 height 27
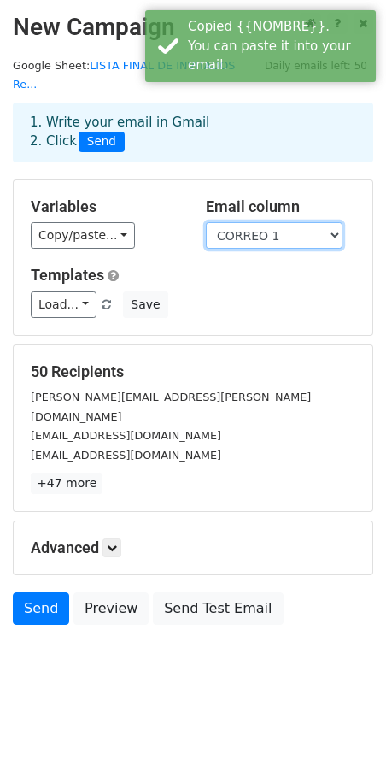
click at [238, 222] on select "N.° SEMAFORO SECTOR ECONÓMICO EMPRESA RUC NOMBRE COMERCIAL DIRECCIÓN CORRESPOND…" at bounding box center [274, 235] width 137 height 26
click at [206, 222] on select "N.° SEMAFORO SECTOR ECONÓMICO EMPRESA RUC NOMBRE COMERCIAL DIRECCIÓN CORRESPOND…" at bounding box center [274, 235] width 137 height 26
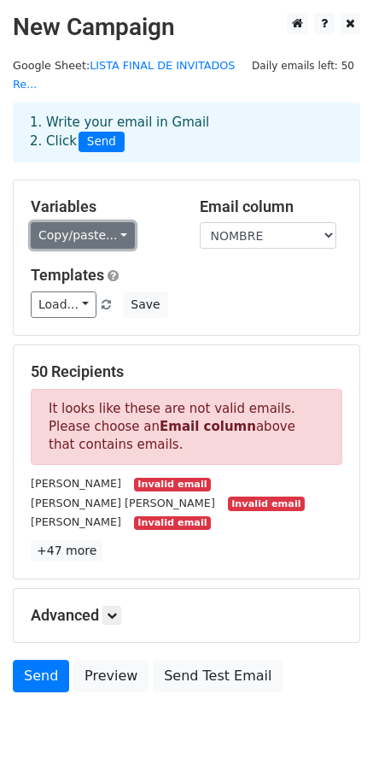
click at [87, 222] on link "Copy/paste..." at bounding box center [83, 235] width 104 height 26
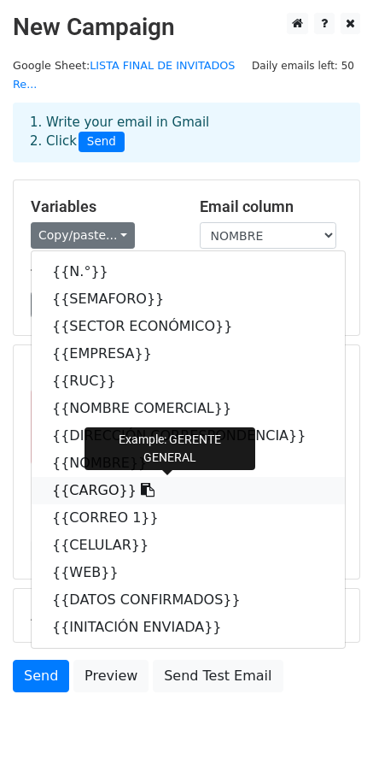
click at [79, 477] on link "{{CARGO}}" at bounding box center [189, 490] width 314 height 27
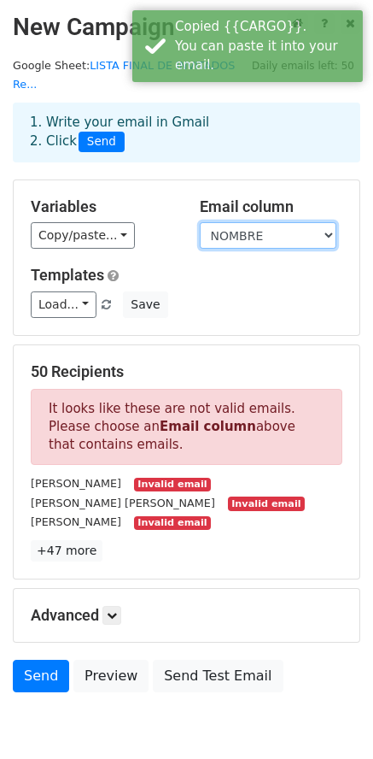
click at [228, 222] on select "N.° SEMAFORO SECTOR ECONÓMICO EMPRESA RUC NOMBRE COMERCIAL DIRECCIÓN CORRESPOND…" at bounding box center [268, 235] width 137 height 26
click at [200, 222] on select "N.° SEMAFORO SECTOR ECONÓMICO EMPRESA RUC NOMBRE COMERCIAL DIRECCIÓN CORRESPOND…" at bounding box center [268, 235] width 137 height 26
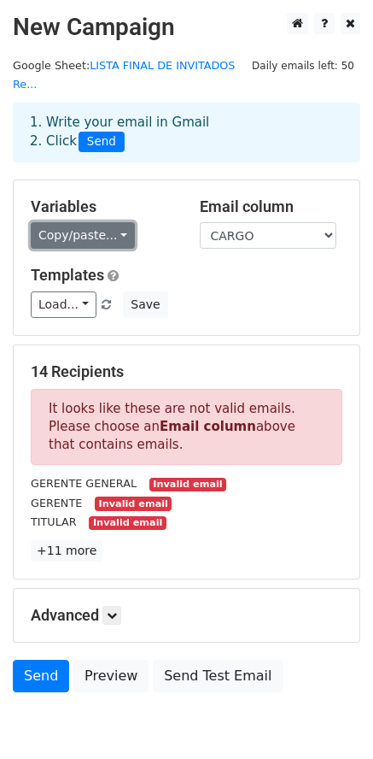
click at [100, 225] on link "Copy/paste..." at bounding box center [83, 235] width 104 height 26
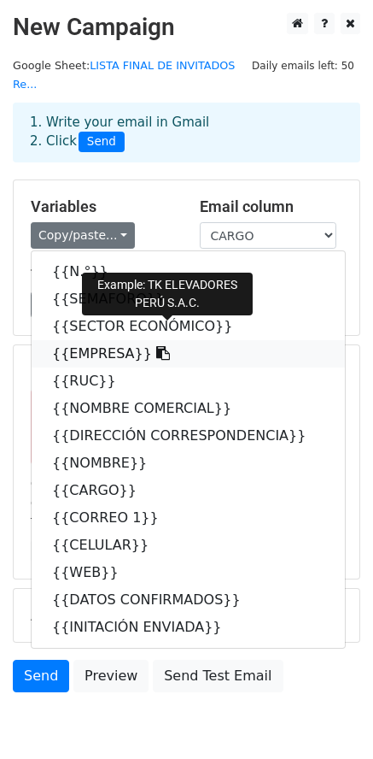
click at [81, 340] on link "{{EMPRESA}}" at bounding box center [189, 353] width 314 height 27
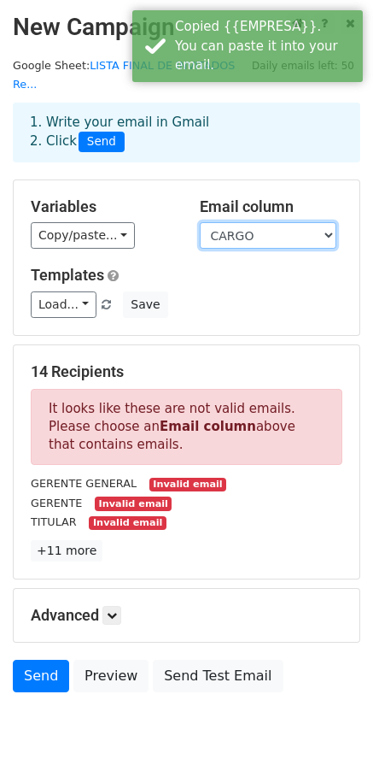
click at [252, 222] on select "N.° SEMAFORO SECTOR ECONÓMICO EMPRESA RUC NOMBRE COMERCIAL DIRECCIÓN CORRESPOND…" at bounding box center [268, 235] width 137 height 26
click at [200, 222] on select "N.° SEMAFORO SECTOR ECONÓMICO EMPRESA RUC NOMBRE COMERCIAL DIRECCIÓN CORRESPOND…" at bounding box center [268, 235] width 137 height 26
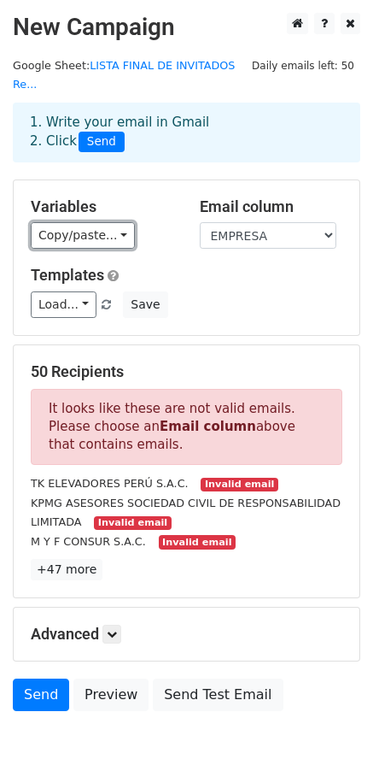
click at [101, 222] on link "Copy/paste..." at bounding box center [83, 235] width 104 height 26
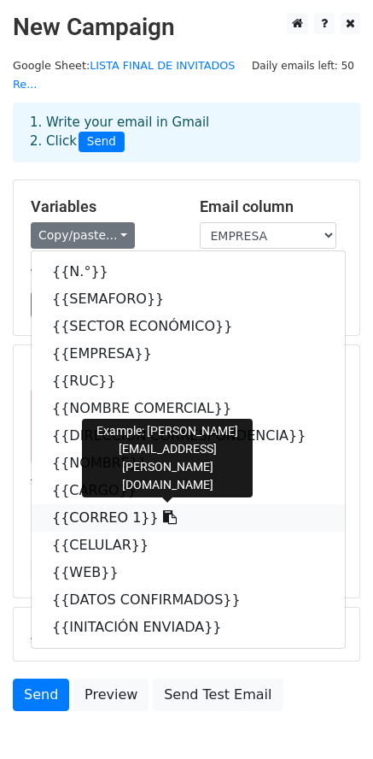
click at [98, 507] on link "{{CORREO 1}}" at bounding box center [189, 517] width 314 height 27
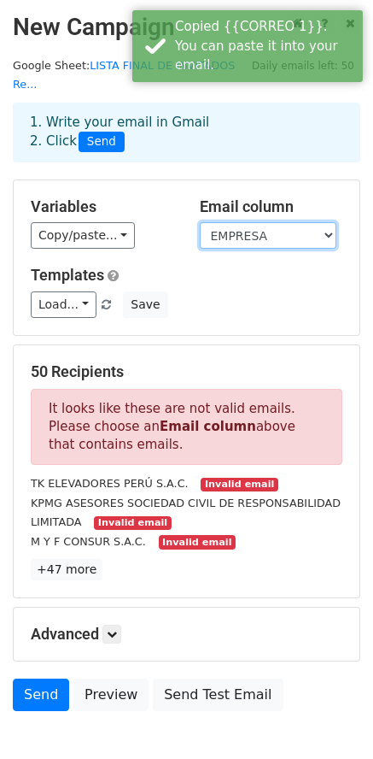
click at [246, 222] on select "N.° SEMAFORO SECTOR ECONÓMICO EMPRESA RUC NOMBRE COMERCIAL DIRECCIÓN CORRESPOND…" at bounding box center [268, 235] width 137 height 26
select select "CORREO 1"
click at [200, 222] on select "N.° SEMAFORO SECTOR ECONÓMICO EMPRESA RUC NOMBRE COMERCIAL DIRECCIÓN CORRESPOND…" at bounding box center [268, 235] width 137 height 26
